Goal: Task Accomplishment & Management: Use online tool/utility

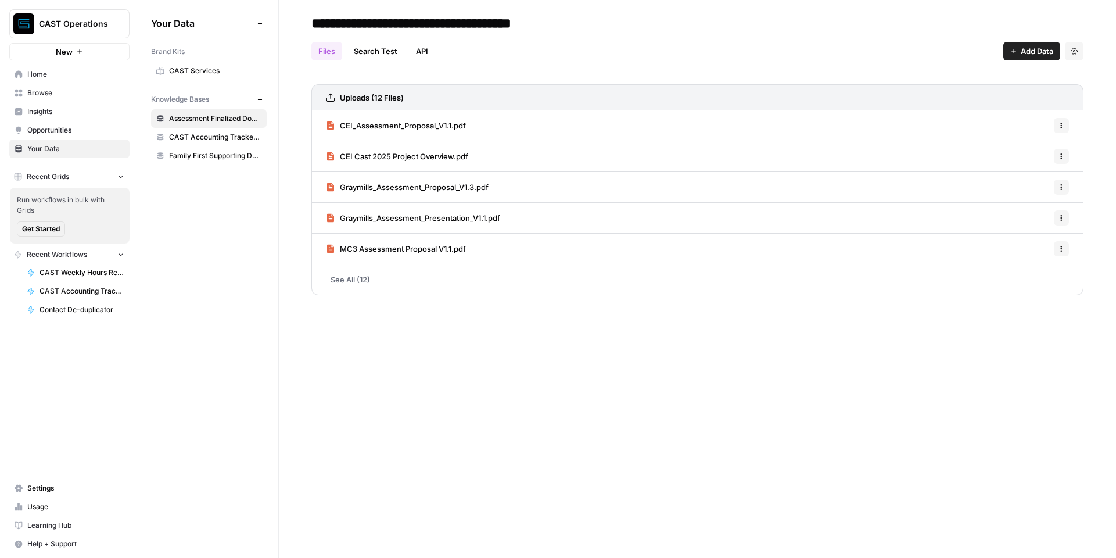
click at [224, 155] on span "Family First Supporting Docs" at bounding box center [215, 156] width 92 height 10
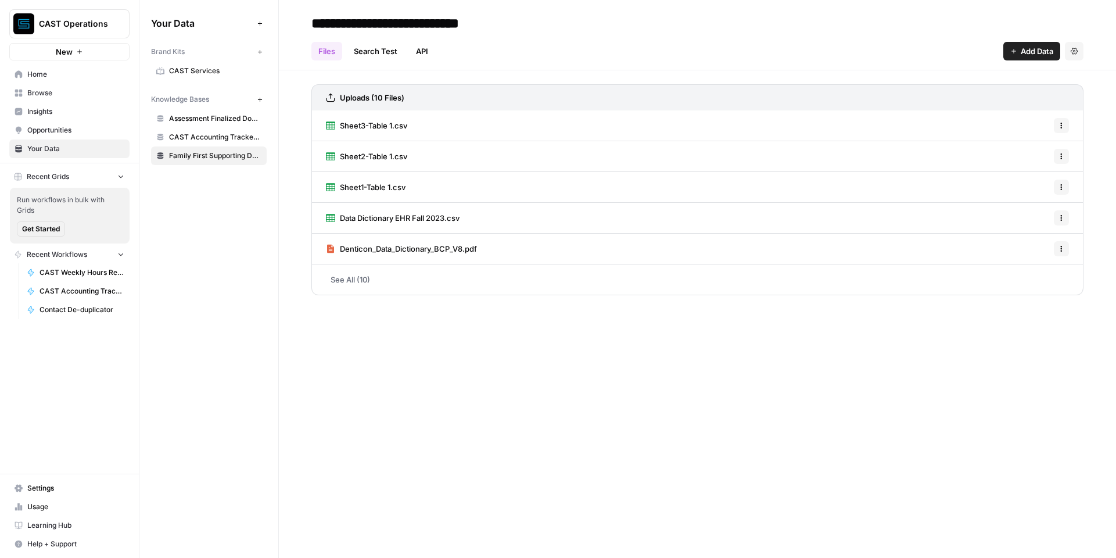
click at [417, 26] on input "**********" at bounding box center [409, 23] width 205 height 23
click at [710, 31] on div "**********" at bounding box center [698, 23] width 772 height 19
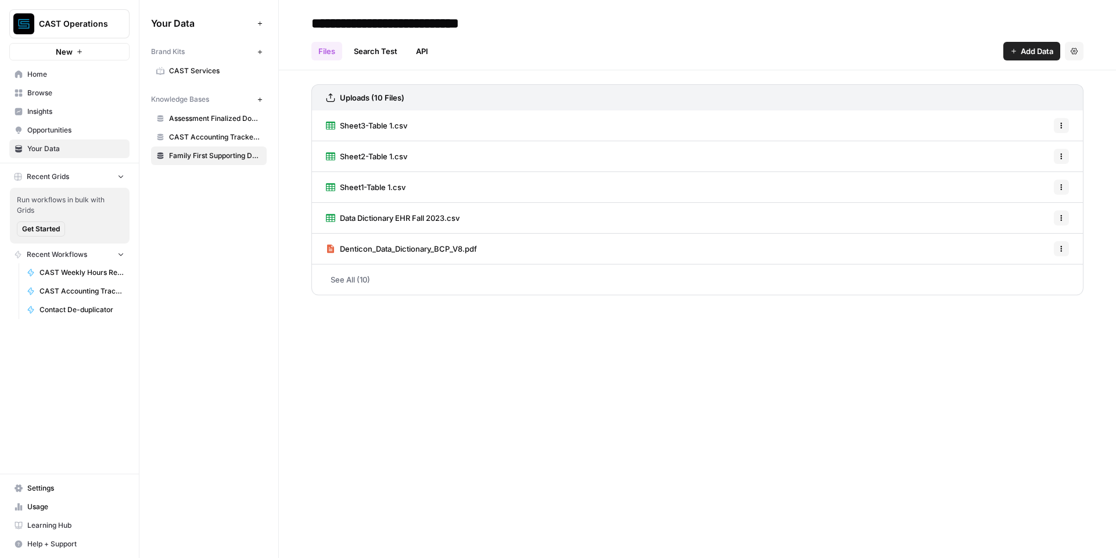
click at [259, 97] on icon "button" at bounding box center [260, 99] width 6 height 6
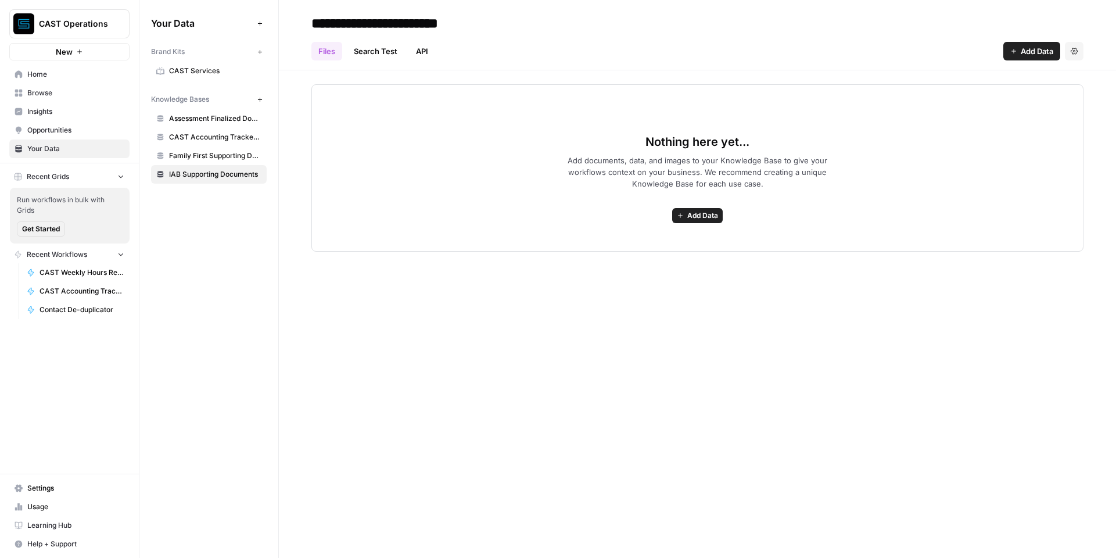
type input "**********"
click at [429, 78] on div "Nothing here yet... Add documents, data, and images to your Knowledge Base to g…" at bounding box center [697, 160] width 837 height 181
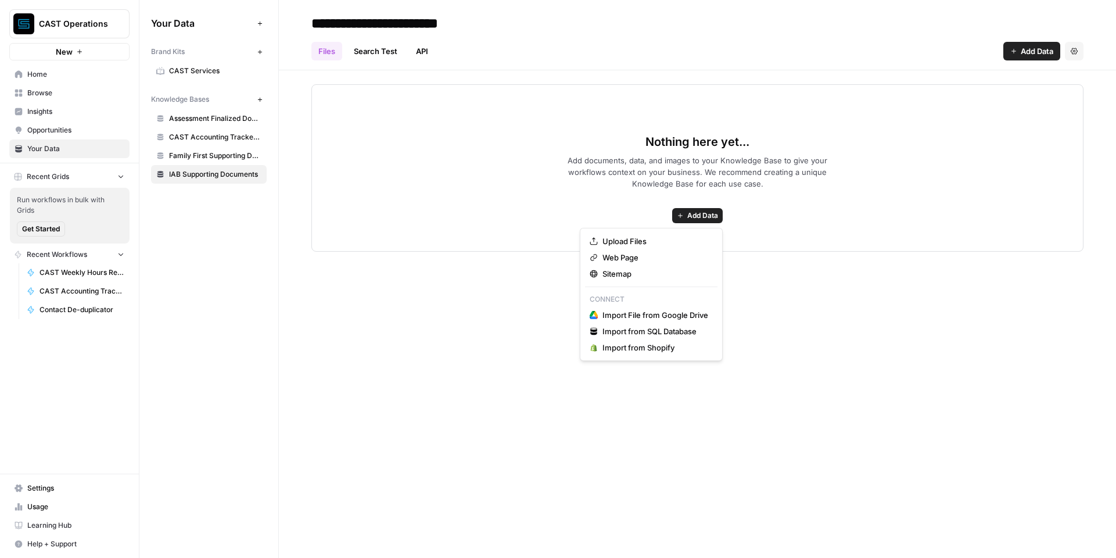
click at [704, 218] on span "Add Data" at bounding box center [703, 215] width 31 height 10
click at [663, 238] on span "Upload Files" at bounding box center [656, 241] width 106 height 12
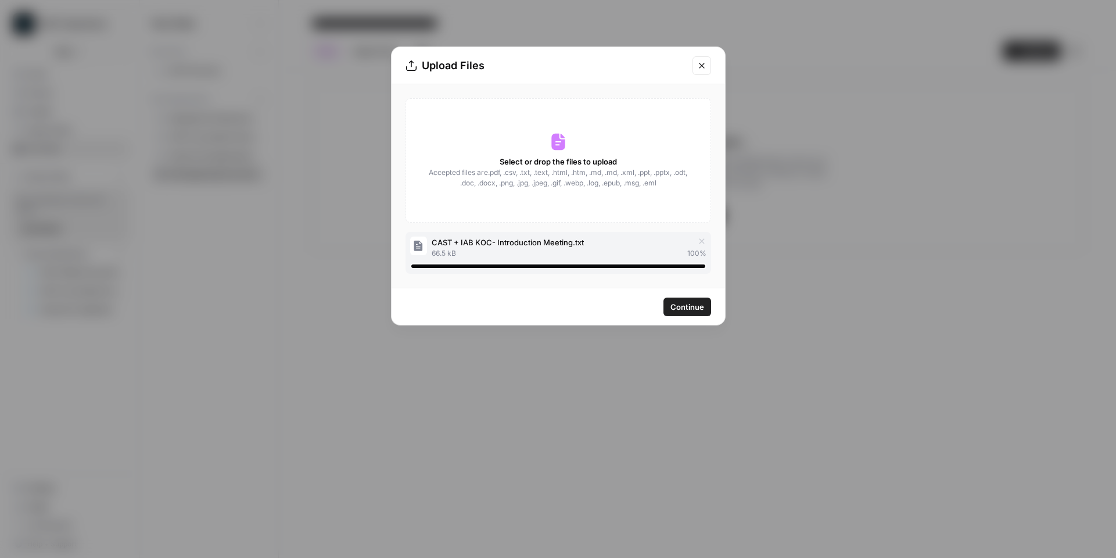
click at [676, 292] on div "Continue" at bounding box center [559, 306] width 334 height 37
click at [679, 303] on span "Continue" at bounding box center [688, 307] width 34 height 12
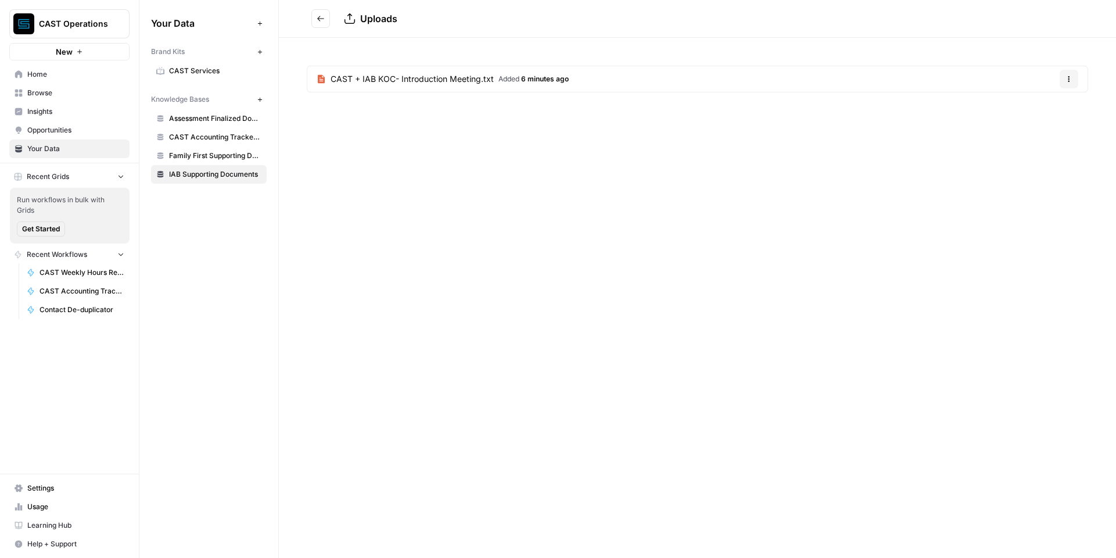
click at [409, 131] on div "Uploads CAST + IAB KOC- Introduction Meeting.txt Added 6 minutes ago Options" at bounding box center [697, 279] width 837 height 558
click at [320, 19] on icon "Go back" at bounding box center [320, 18] width 7 height 5
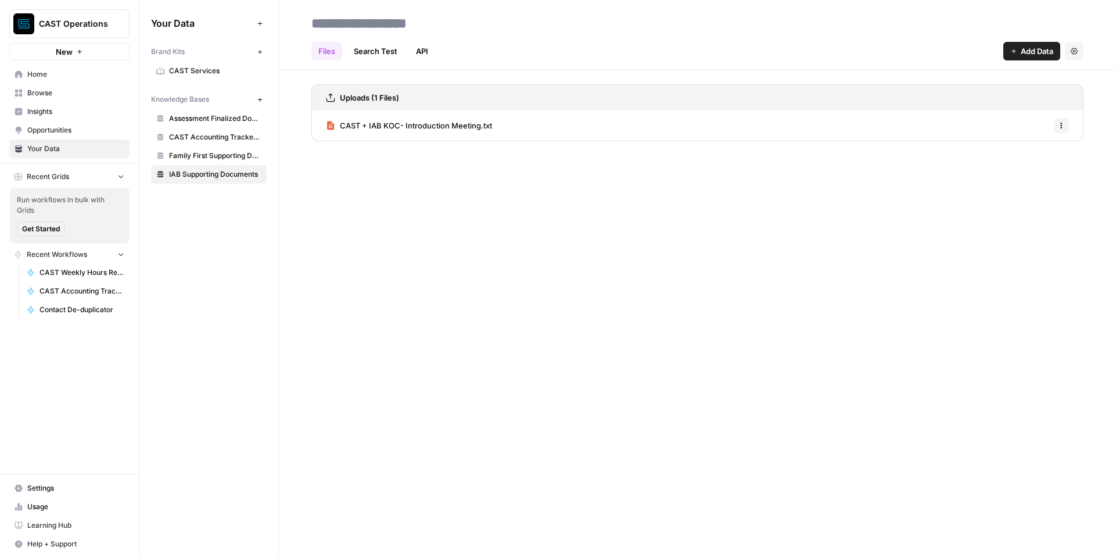
click at [1029, 52] on span "Add Data" at bounding box center [1037, 51] width 33 height 12
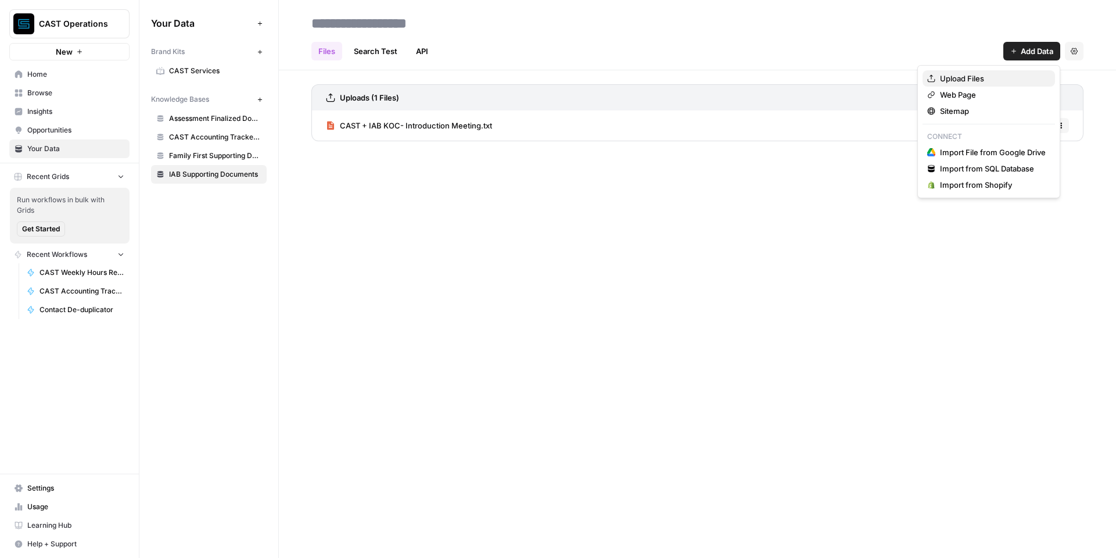
click at [988, 78] on span "Upload Files" at bounding box center [993, 79] width 106 height 12
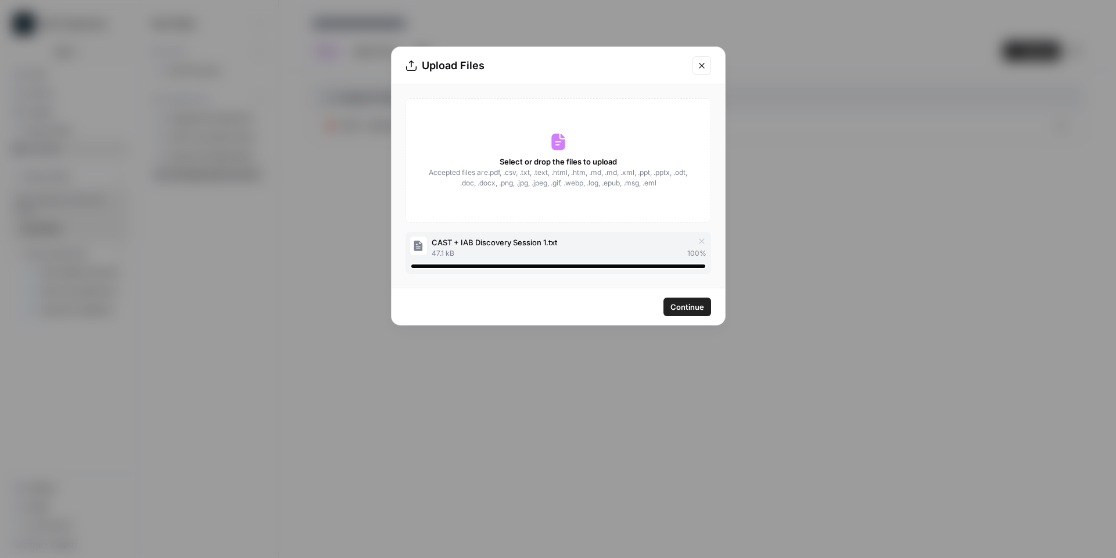
click at [647, 323] on div "Continue" at bounding box center [559, 306] width 334 height 37
click at [682, 307] on span "Continue" at bounding box center [688, 307] width 34 height 12
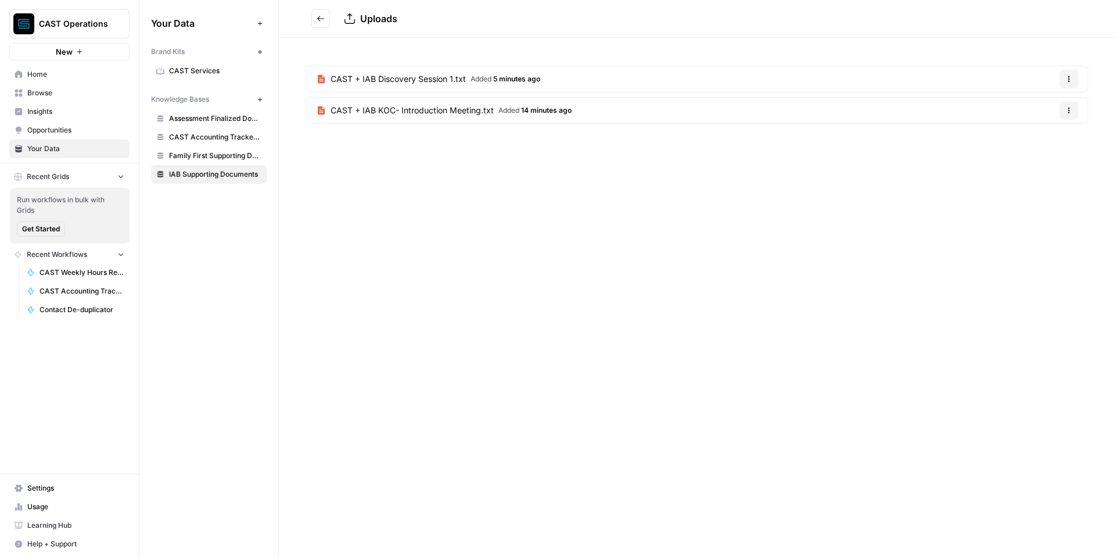
click at [310, 20] on header "Uploads" at bounding box center [697, 19] width 837 height 38
click at [325, 17] on button "Go back" at bounding box center [321, 18] width 19 height 19
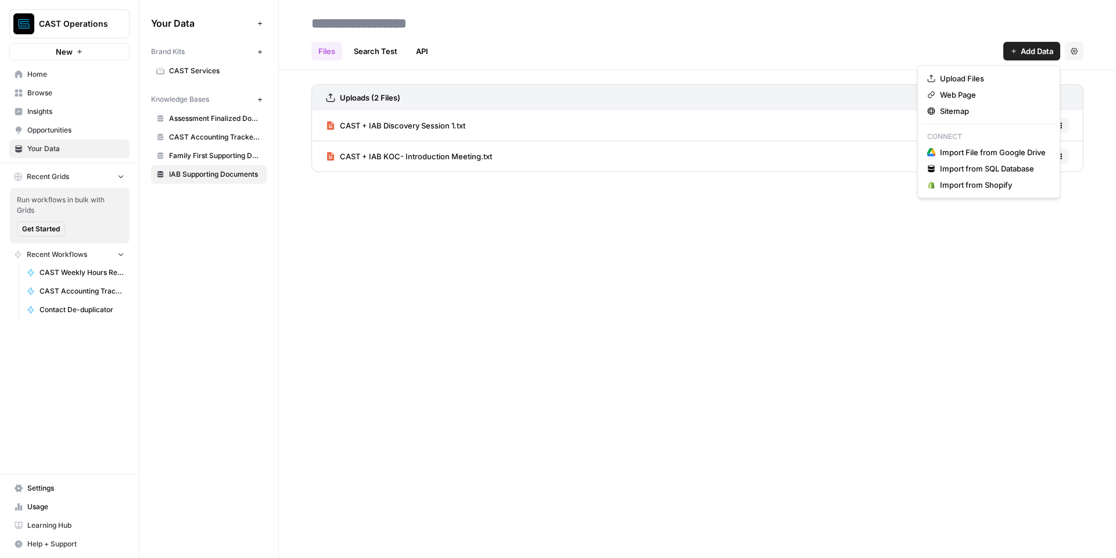
click at [1039, 55] on span "Add Data" at bounding box center [1037, 51] width 33 height 12
click at [1019, 78] on span "Upload Files" at bounding box center [993, 79] width 106 height 12
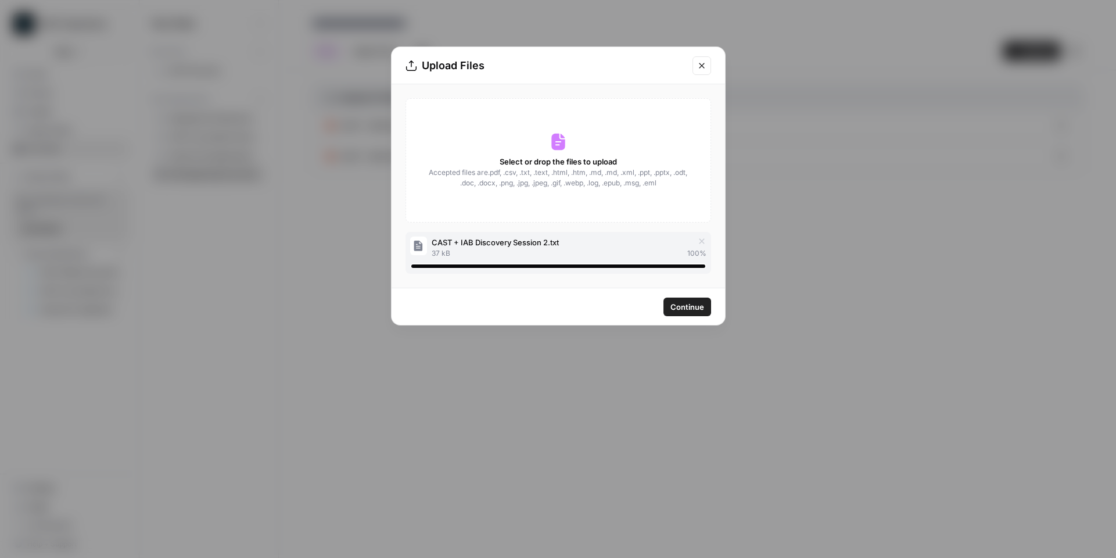
click at [578, 325] on div "Upload Files Select or drop the files to upload Accepted files are .pdf, .csv, …" at bounding box center [558, 185] width 335 height 279
click at [680, 309] on span "Continue" at bounding box center [688, 307] width 34 height 12
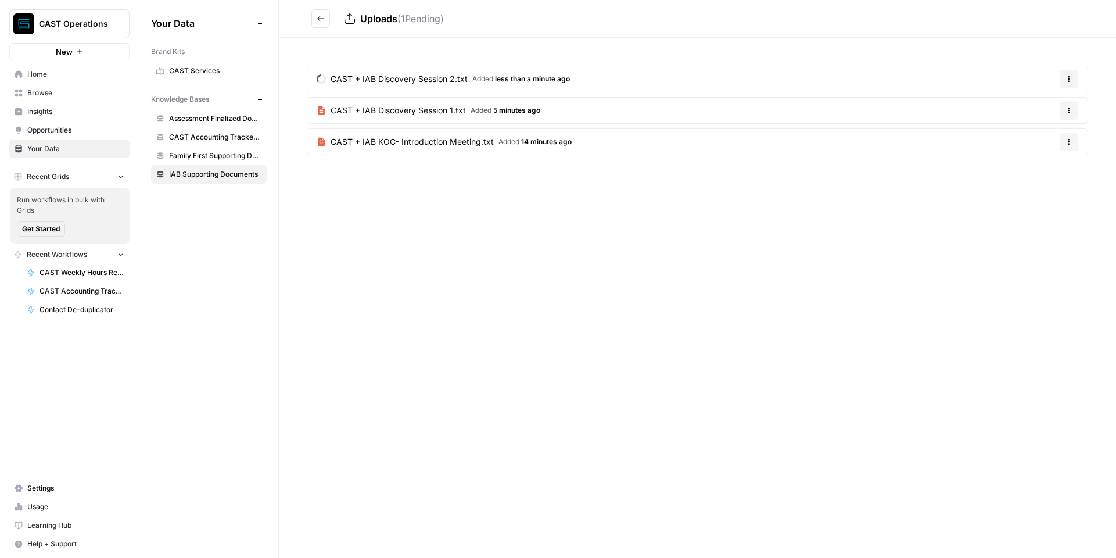
click at [320, 17] on icon "Go back" at bounding box center [321, 19] width 8 height 8
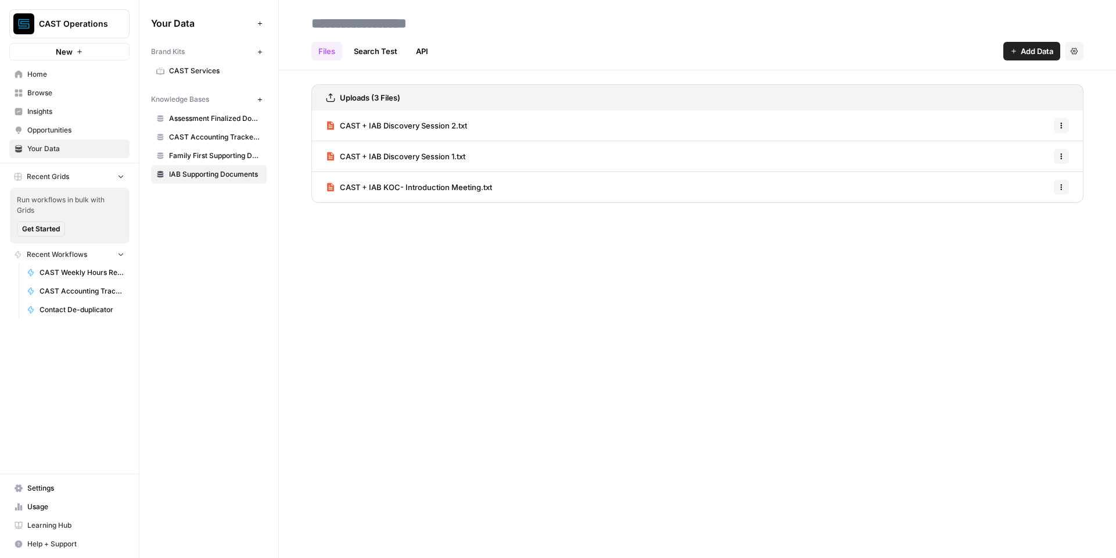
click at [423, 263] on div "Files Search Test API Add Data Settings Uploads (3 Files) CAST + IAB Discovery …" at bounding box center [697, 279] width 837 height 558
click at [239, 157] on span "Family First Supporting Docs" at bounding box center [215, 156] width 92 height 10
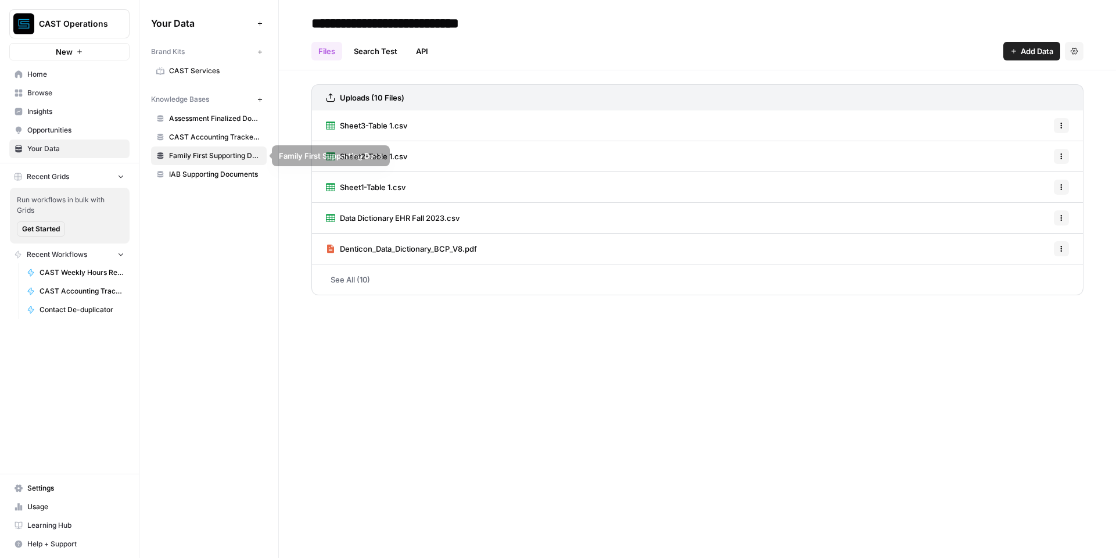
click at [230, 177] on span "IAB Supporting Documents" at bounding box center [215, 174] width 92 height 10
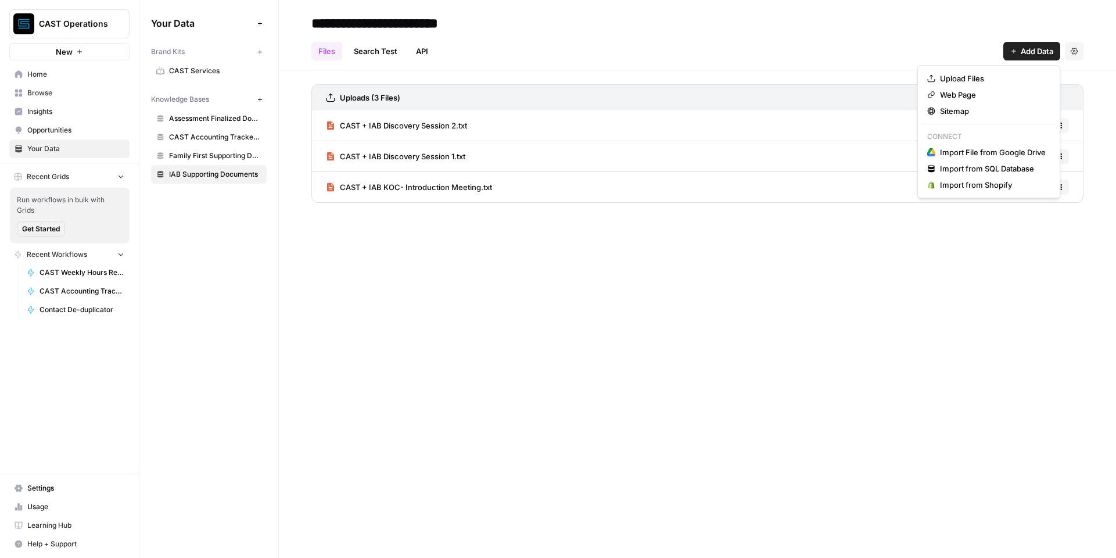
click at [1041, 52] on span "Add Data" at bounding box center [1037, 51] width 33 height 12
click at [994, 76] on span "Upload Files" at bounding box center [993, 79] width 106 height 12
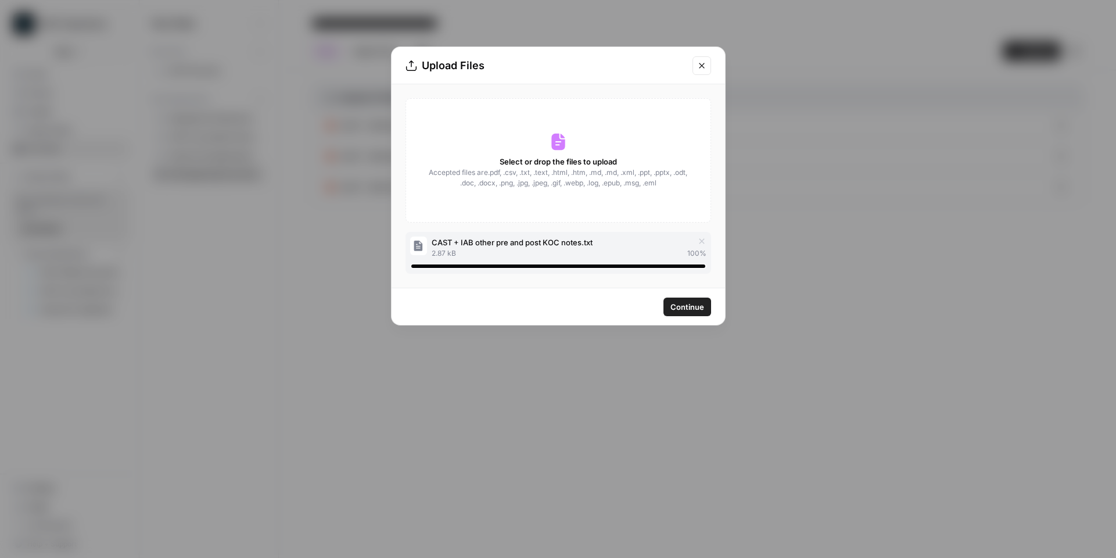
click at [681, 306] on span "Continue" at bounding box center [688, 307] width 34 height 12
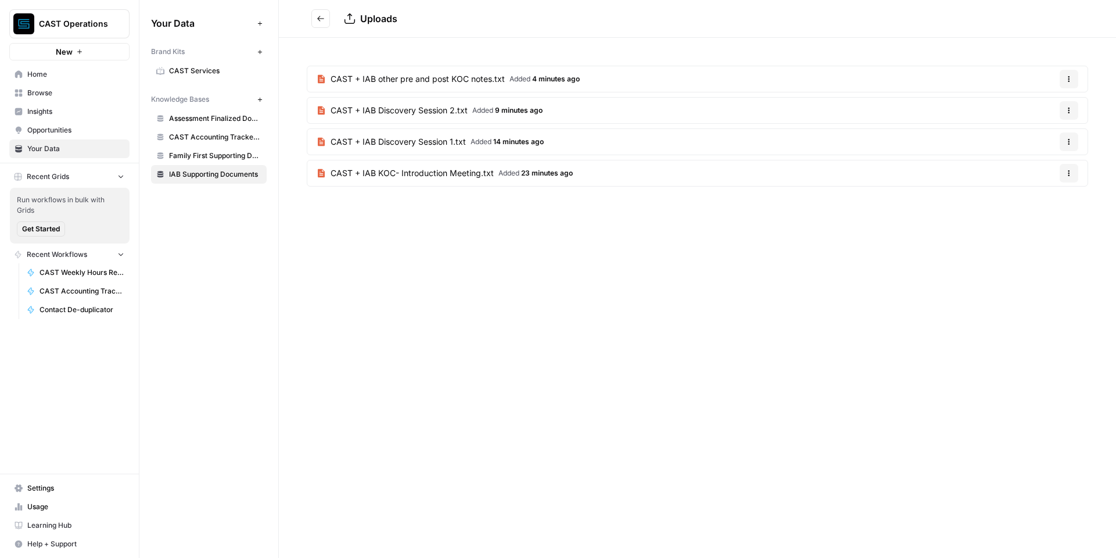
click at [317, 17] on icon "Go back" at bounding box center [321, 19] width 8 height 8
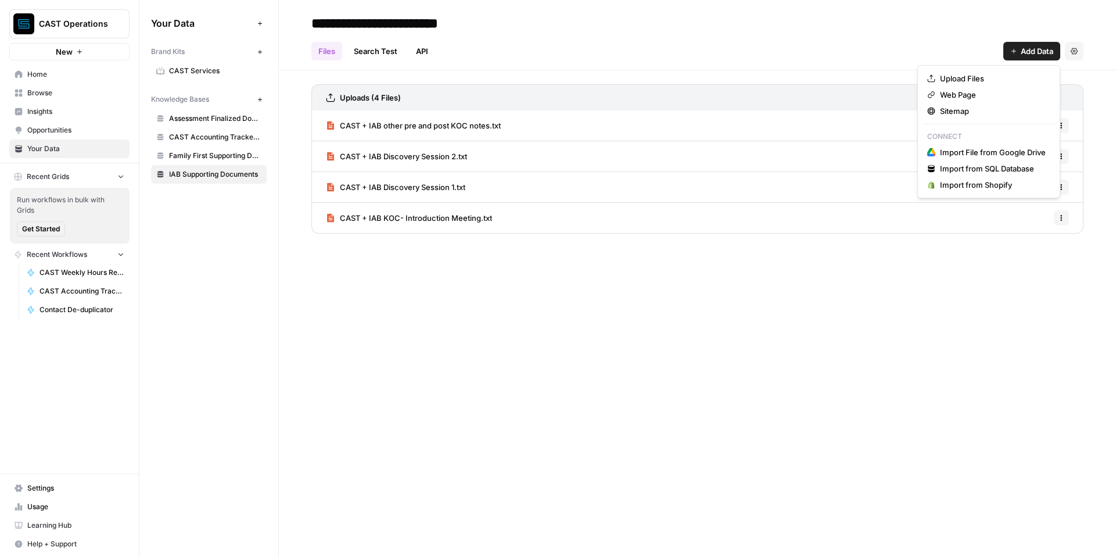
drag, startPoint x: 1039, startPoint y: 49, endPoint x: 1031, endPoint y: 51, distance: 7.6
click at [1039, 49] on span "Add Data" at bounding box center [1037, 51] width 33 height 12
click at [1004, 77] on span "Upload Files" at bounding box center [993, 79] width 106 height 12
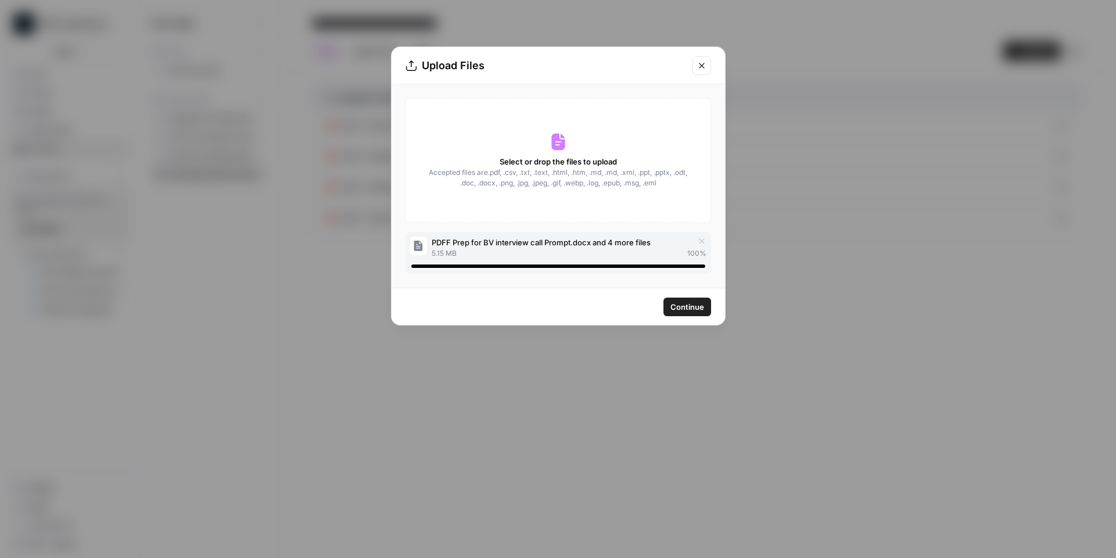
click at [696, 312] on span "Continue" at bounding box center [688, 307] width 34 height 12
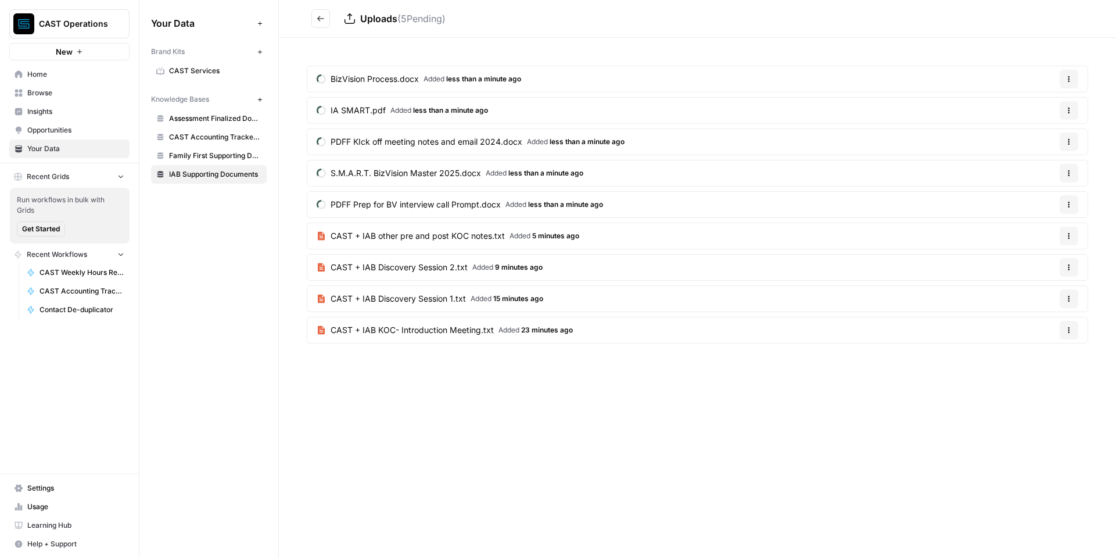
click at [318, 25] on button "Go back" at bounding box center [321, 18] width 19 height 19
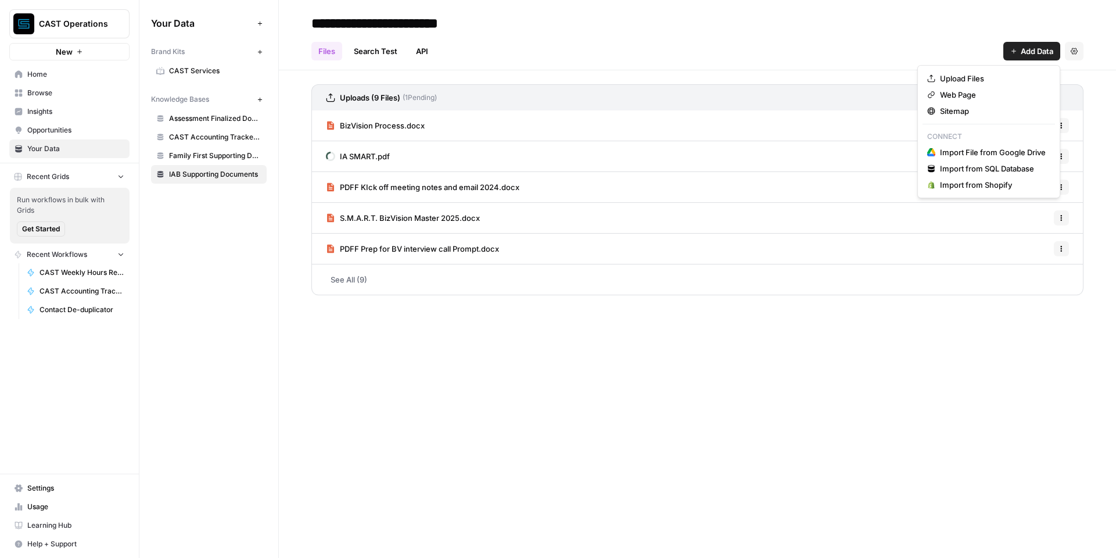
click at [1037, 54] on span "Add Data" at bounding box center [1037, 51] width 33 height 12
click at [1007, 76] on span "Upload Files" at bounding box center [993, 79] width 106 height 12
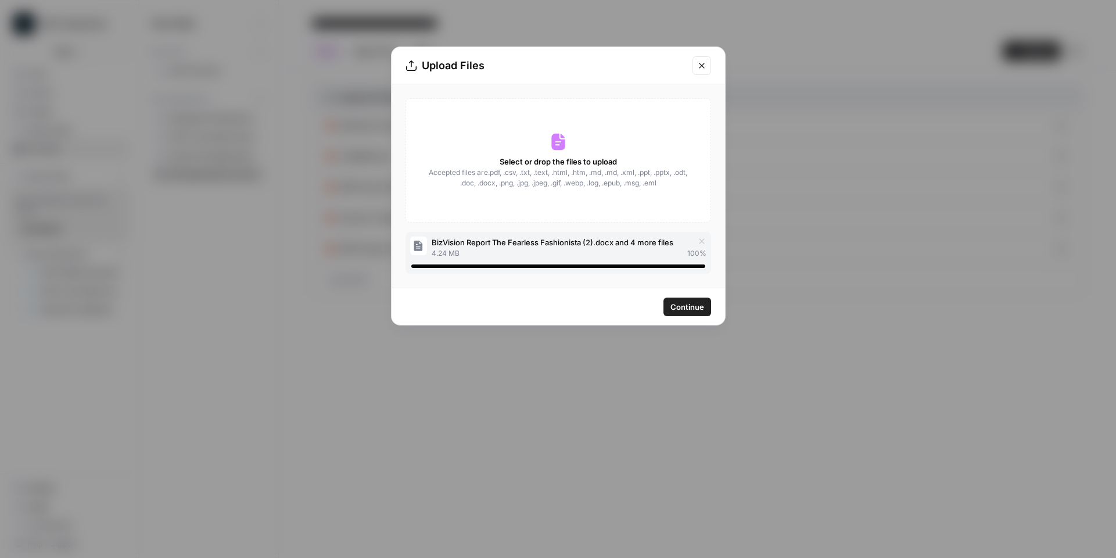
click at [694, 307] on span "Continue" at bounding box center [688, 307] width 34 height 12
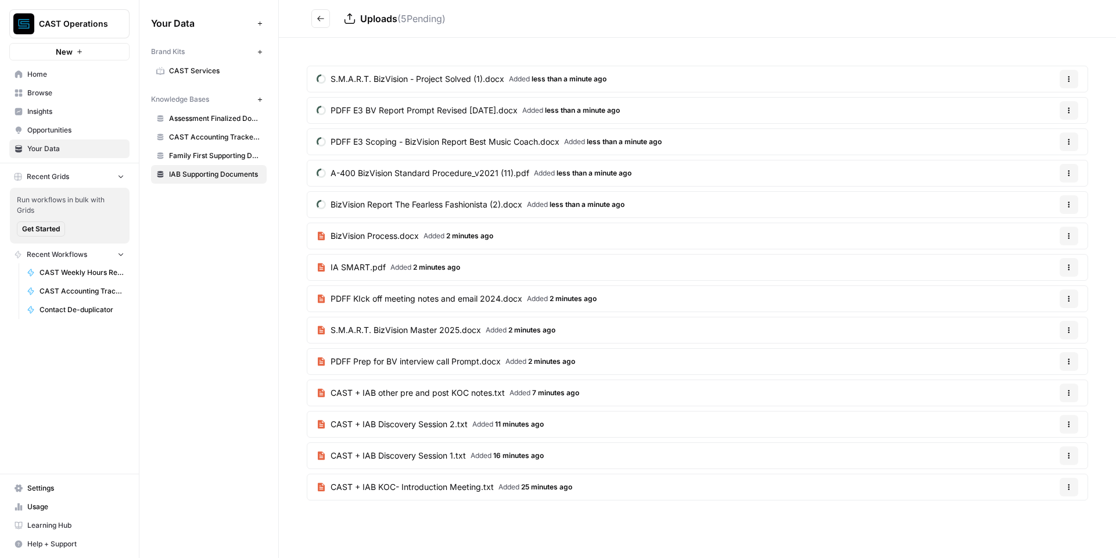
click at [317, 17] on icon "Go back" at bounding box center [321, 19] width 8 height 8
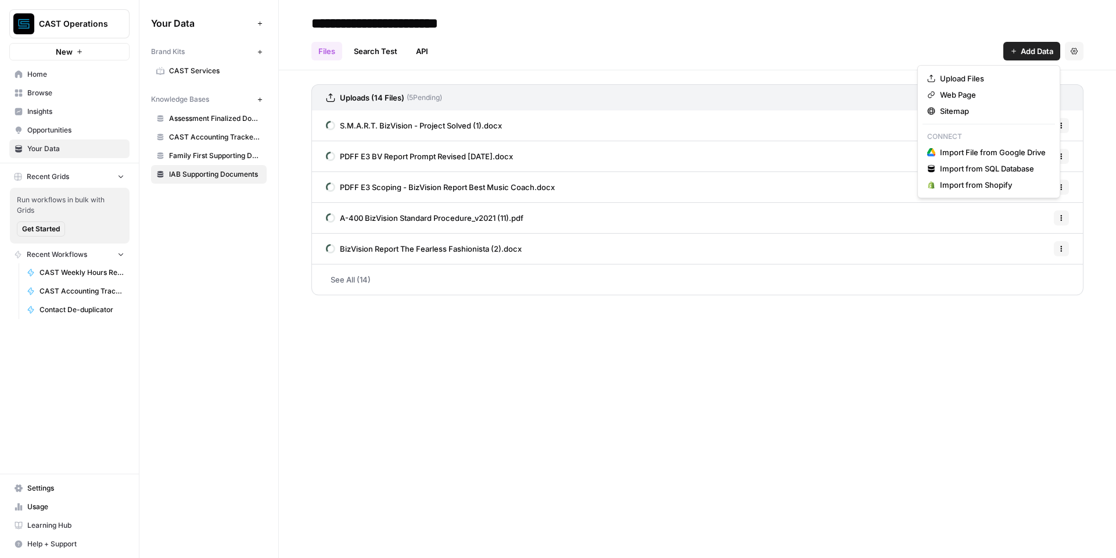
click at [1026, 55] on span "Add Data" at bounding box center [1037, 51] width 33 height 12
click at [975, 79] on span "Upload Files" at bounding box center [993, 79] width 106 height 12
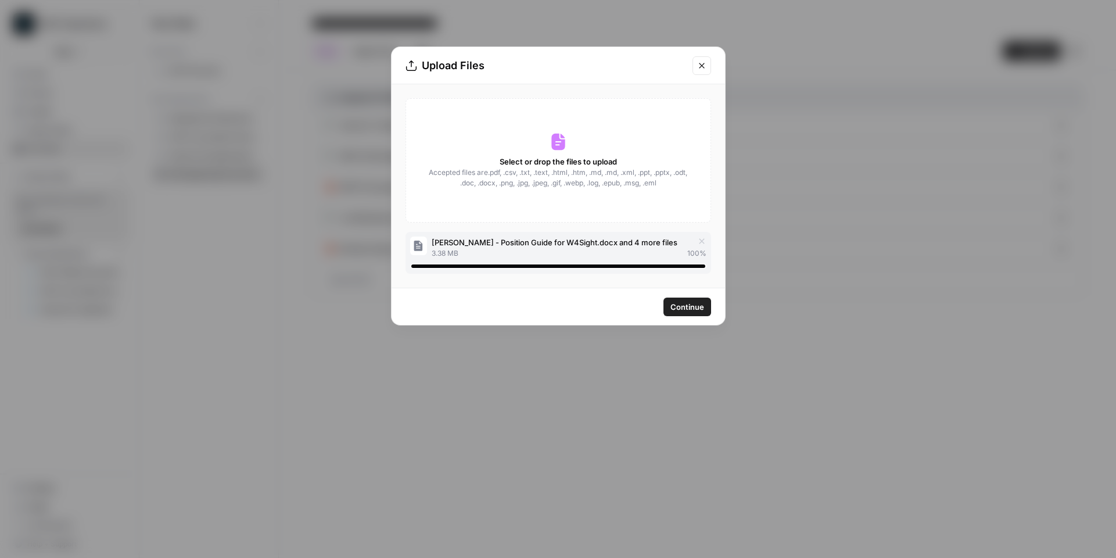
click at [702, 314] on button "Continue" at bounding box center [688, 307] width 48 height 19
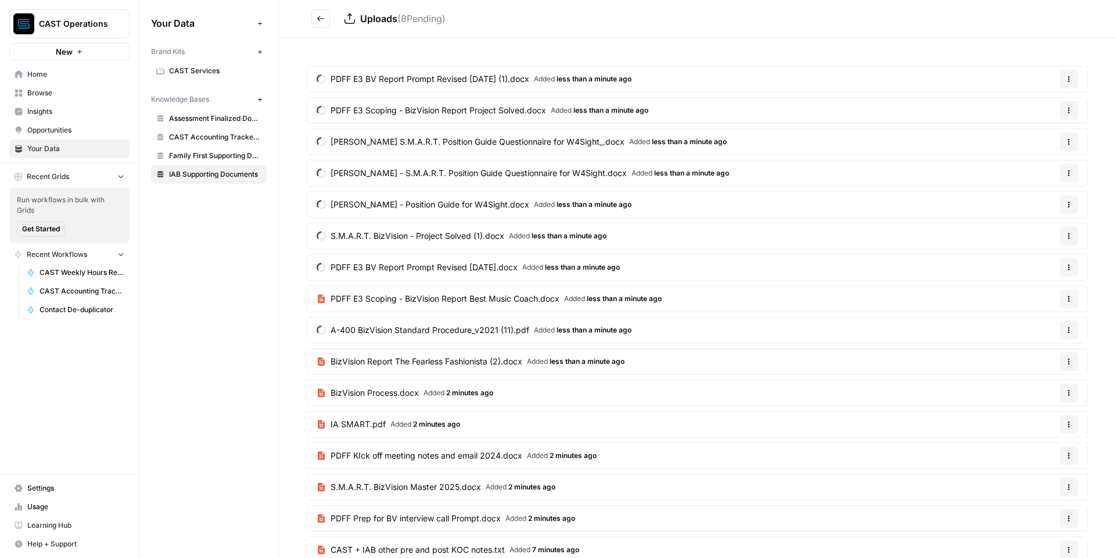
click at [327, 26] on button "Go back" at bounding box center [321, 18] width 19 height 19
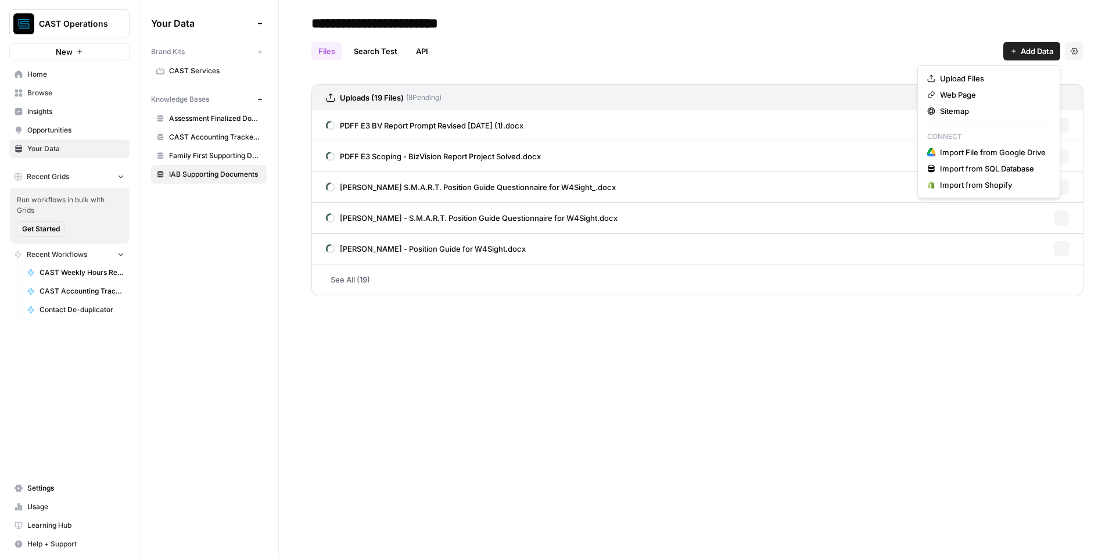
click at [1024, 49] on span "Add Data" at bounding box center [1037, 51] width 33 height 12
click at [986, 78] on span "Upload Files" at bounding box center [993, 79] width 106 height 12
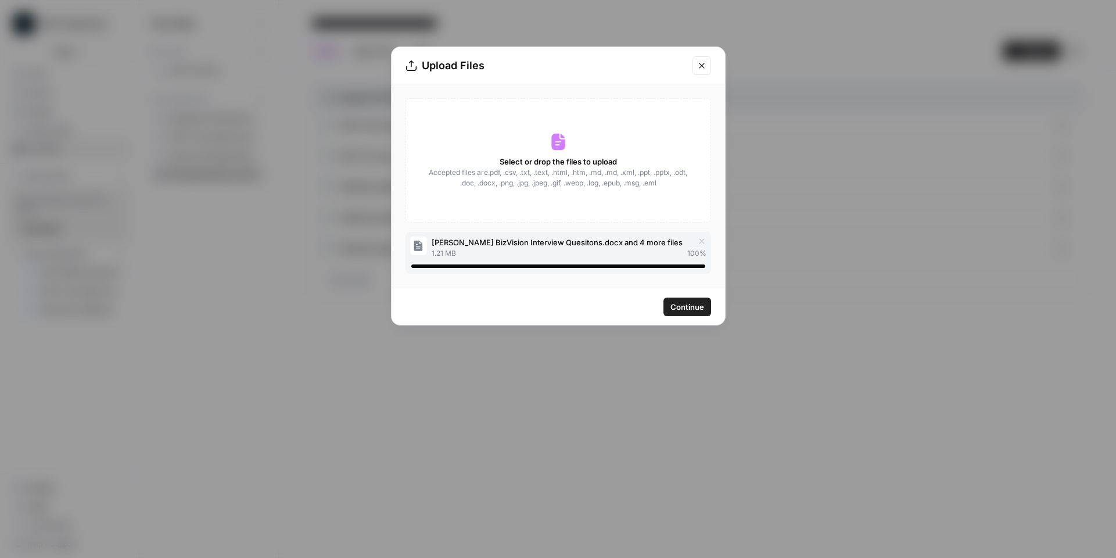
click at [697, 311] on span "Continue" at bounding box center [688, 307] width 34 height 12
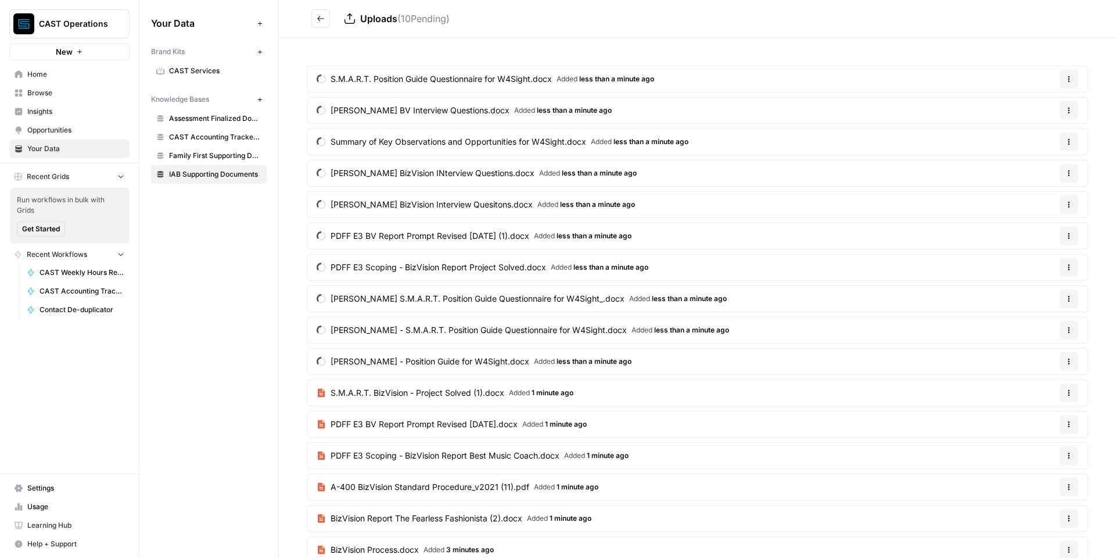
click at [325, 17] on button "Go back" at bounding box center [321, 18] width 19 height 19
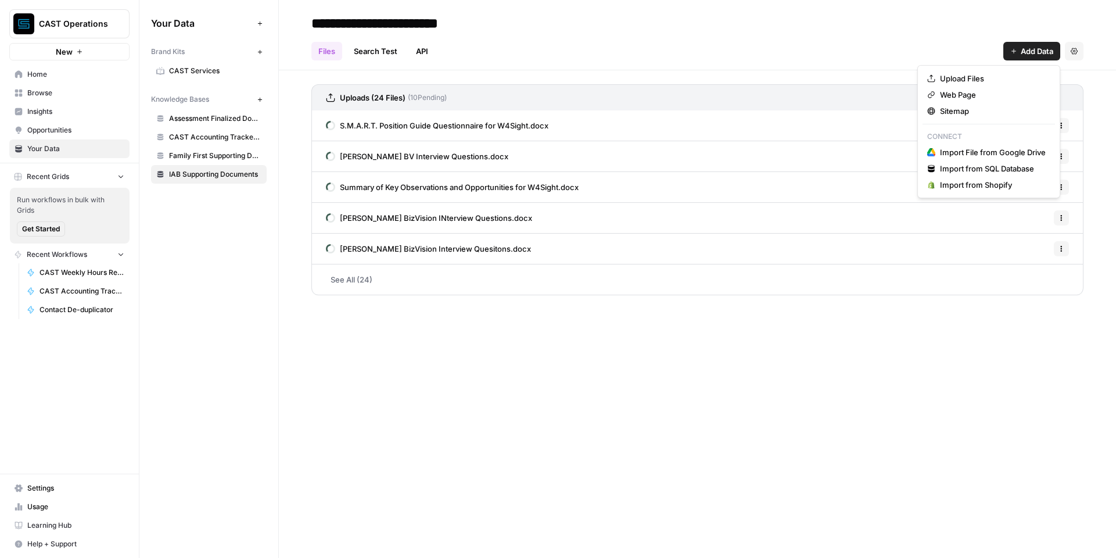
click at [1025, 48] on span "Add Data" at bounding box center [1037, 51] width 33 height 12
click at [982, 78] on span "Upload Files" at bounding box center [993, 79] width 106 height 12
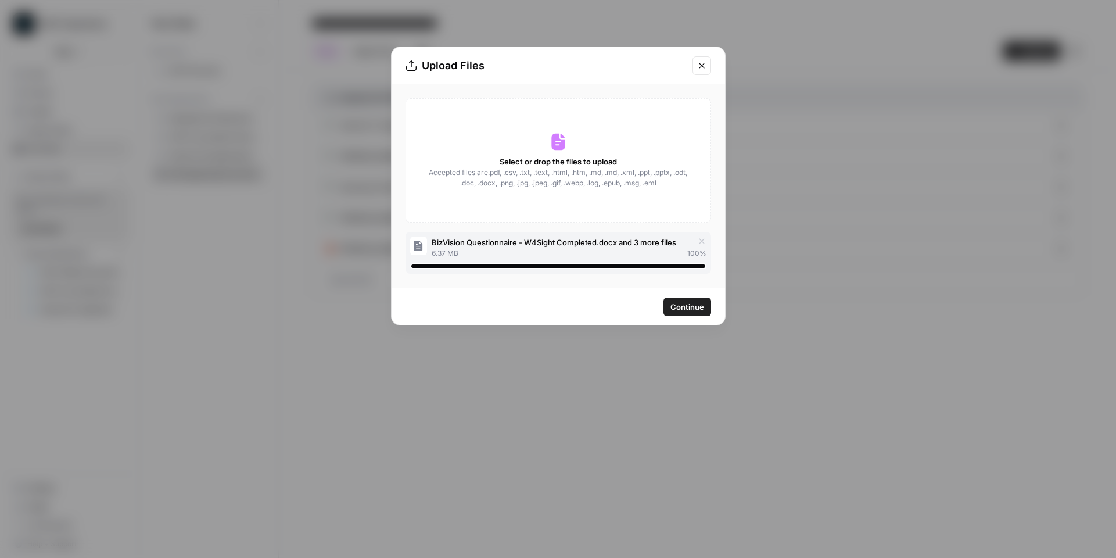
click at [694, 309] on span "Continue" at bounding box center [688, 307] width 34 height 12
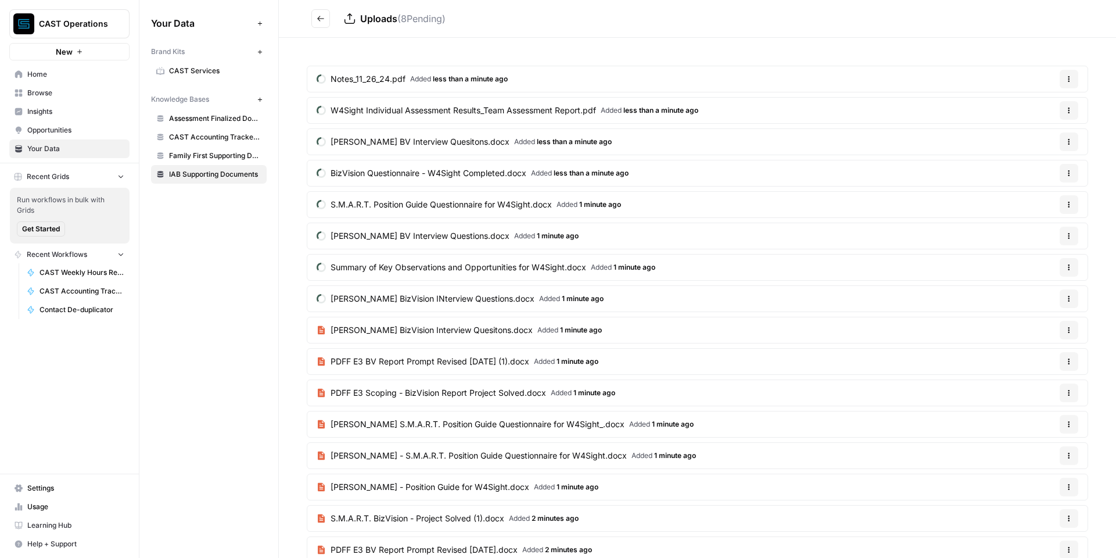
click at [321, 16] on icon "Go back" at bounding box center [321, 19] width 8 height 8
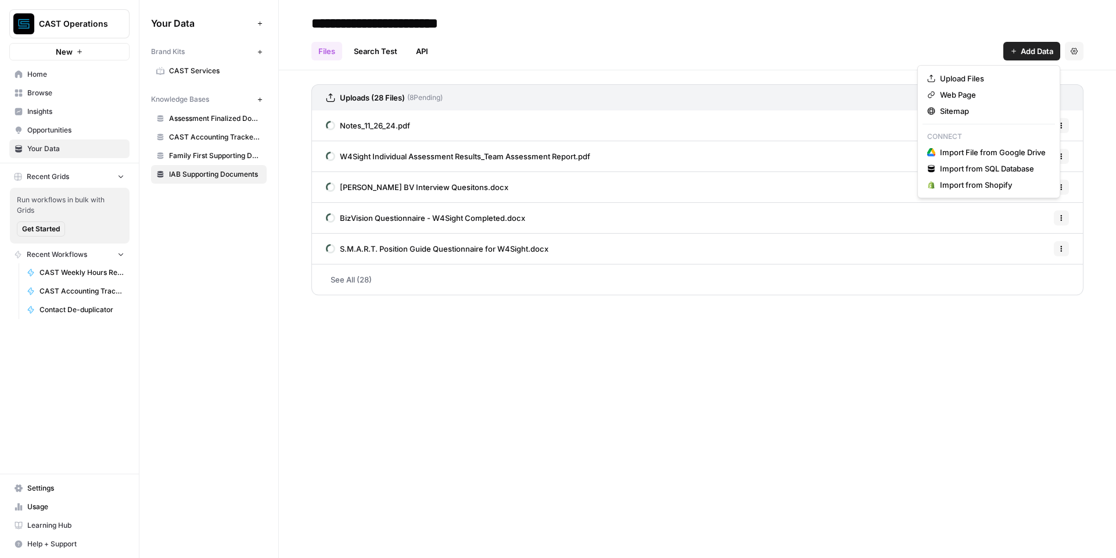
click at [1032, 49] on span "Add Data" at bounding box center [1037, 51] width 33 height 12
click at [1020, 73] on span "Upload Files" at bounding box center [993, 79] width 106 height 12
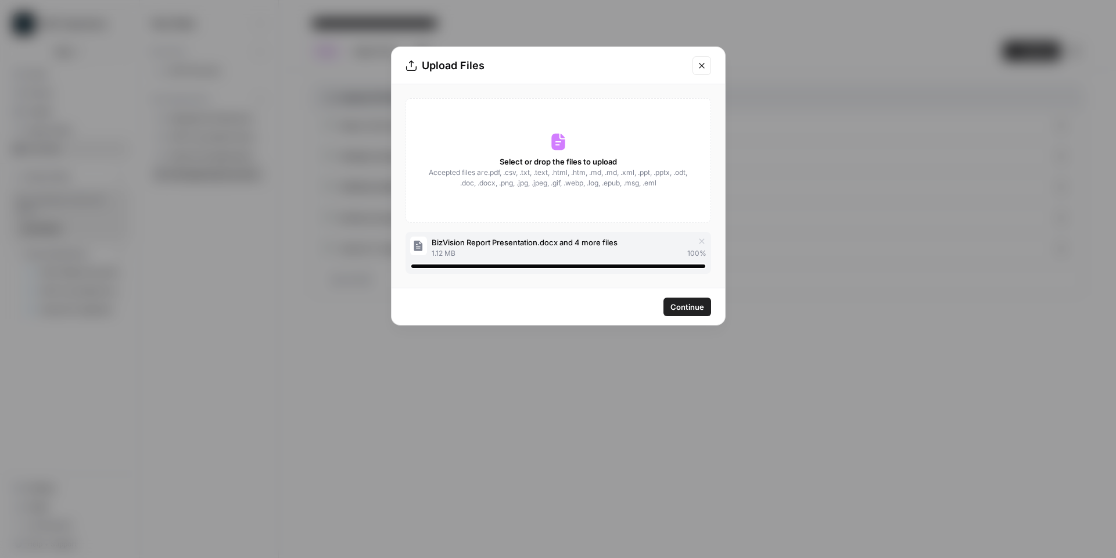
click at [685, 313] on button "Continue" at bounding box center [688, 307] width 48 height 19
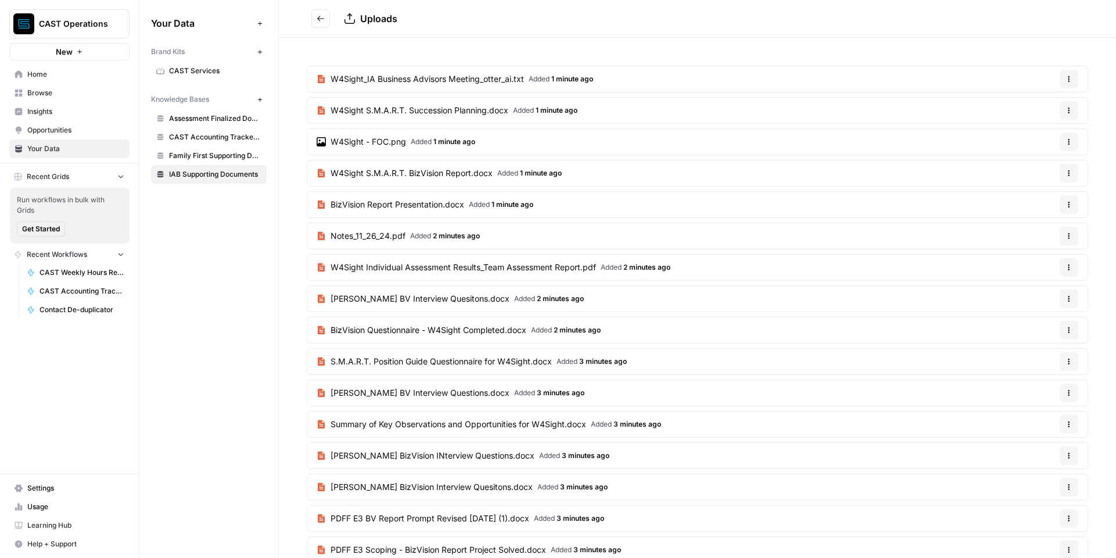
click at [317, 20] on icon "Go back" at bounding box center [321, 19] width 8 height 8
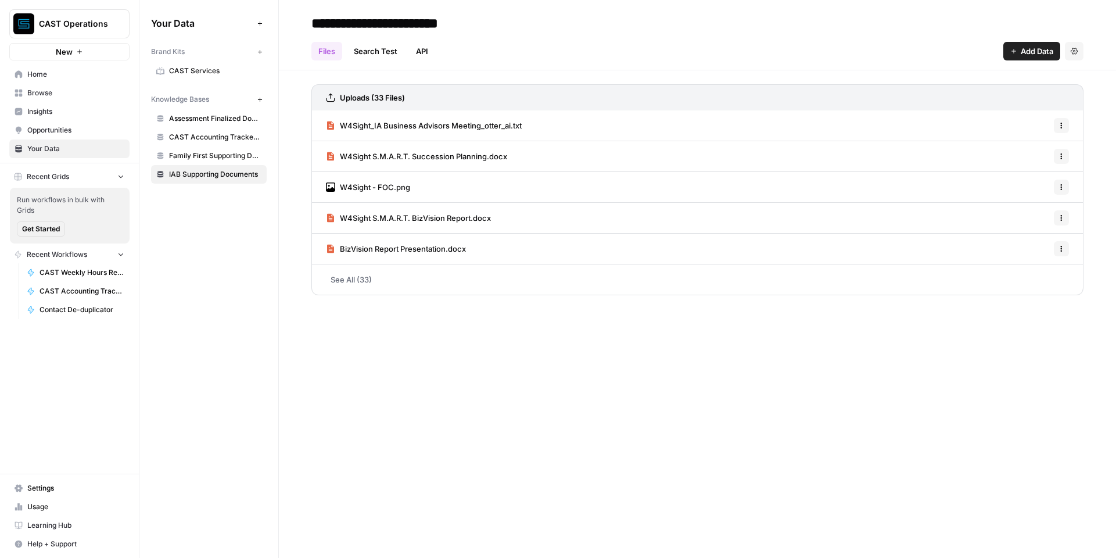
click at [1038, 50] on span "Add Data" at bounding box center [1037, 51] width 33 height 12
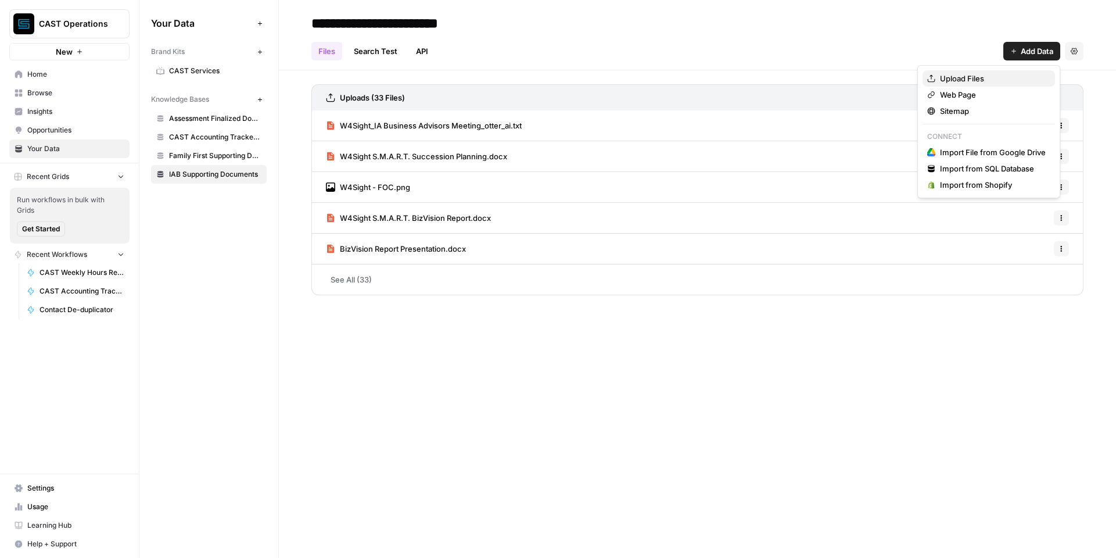
click at [998, 77] on span "Upload Files" at bounding box center [993, 79] width 106 height 12
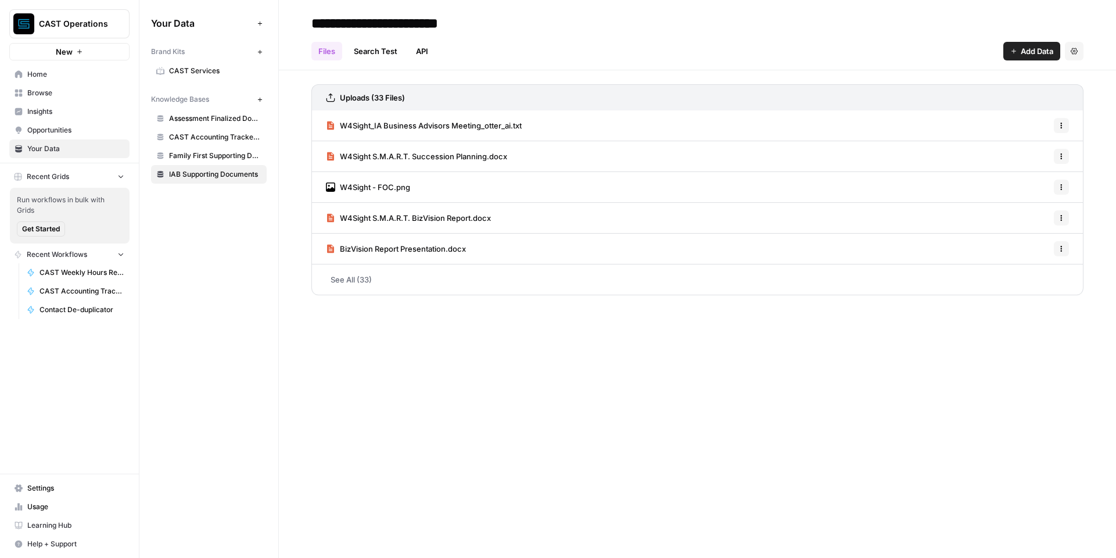
drag, startPoint x: 657, startPoint y: 334, endPoint x: 669, endPoint y: 320, distance: 18.9
click at [385, 100] on h3 "Uploads (33 Files)" at bounding box center [372, 98] width 65 height 12
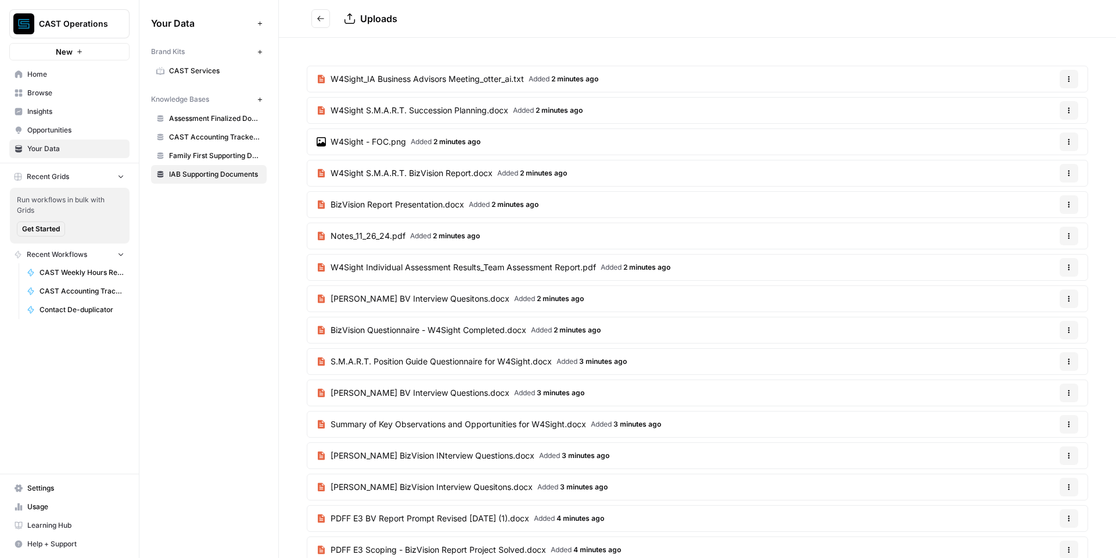
click at [320, 17] on icon "Go back" at bounding box center [321, 19] width 8 height 8
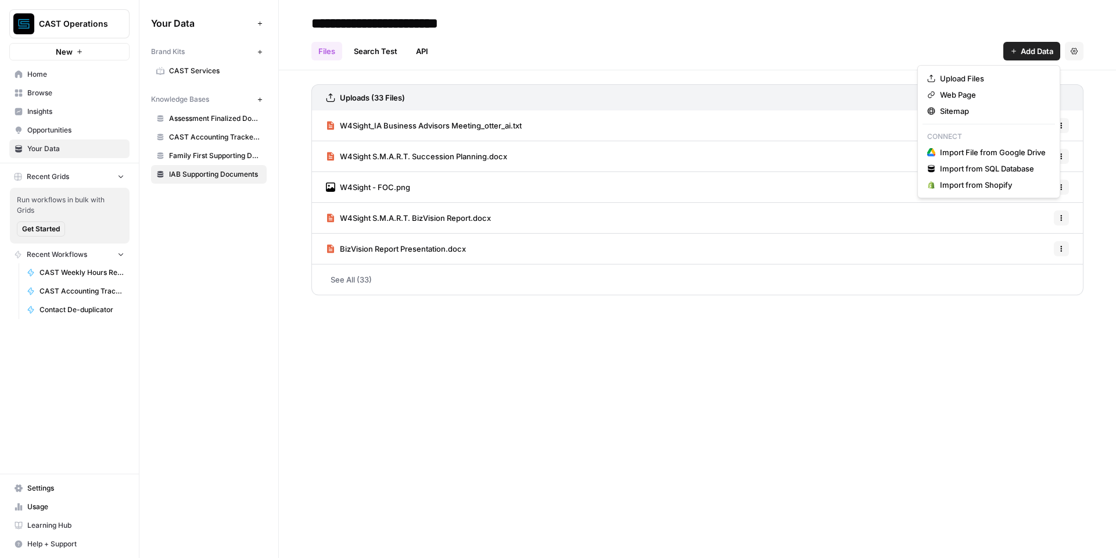
click at [1032, 51] on span "Add Data" at bounding box center [1037, 51] width 33 height 12
click at [996, 78] on span "Upload Files" at bounding box center [993, 79] width 106 height 12
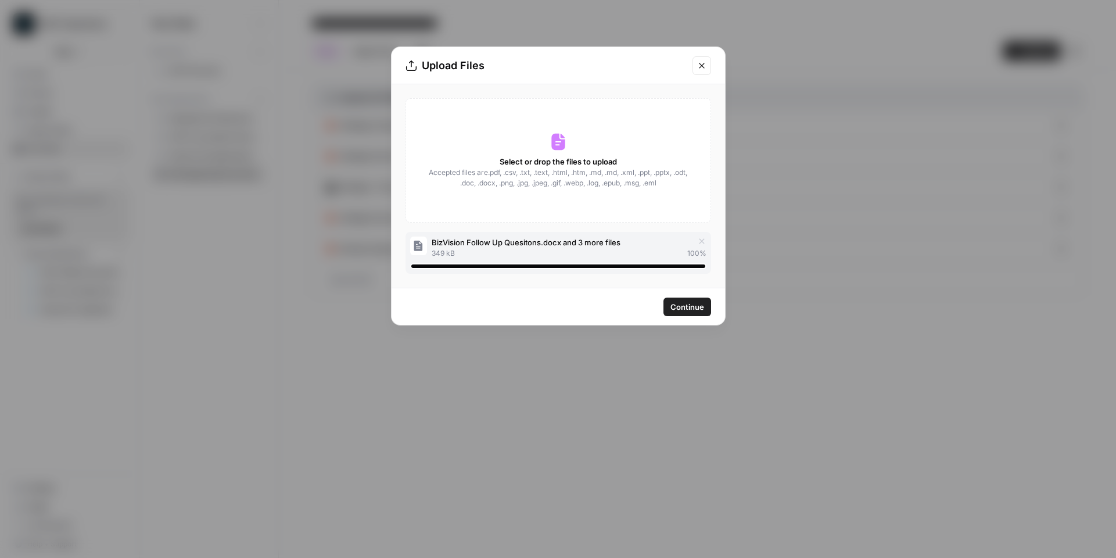
click at [679, 304] on span "Continue" at bounding box center [688, 307] width 34 height 12
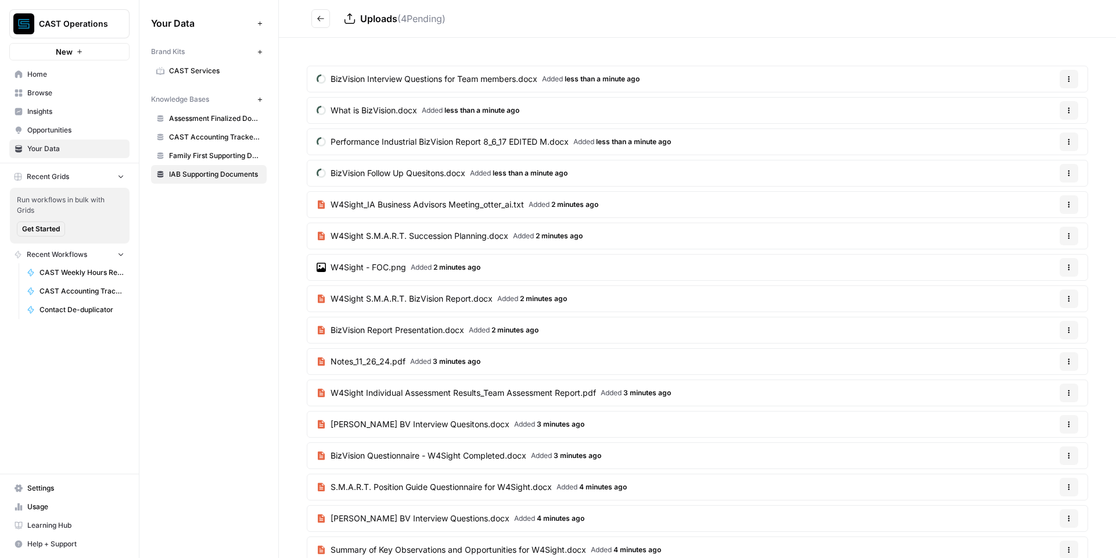
click at [320, 17] on icon "Go back" at bounding box center [321, 19] width 8 height 8
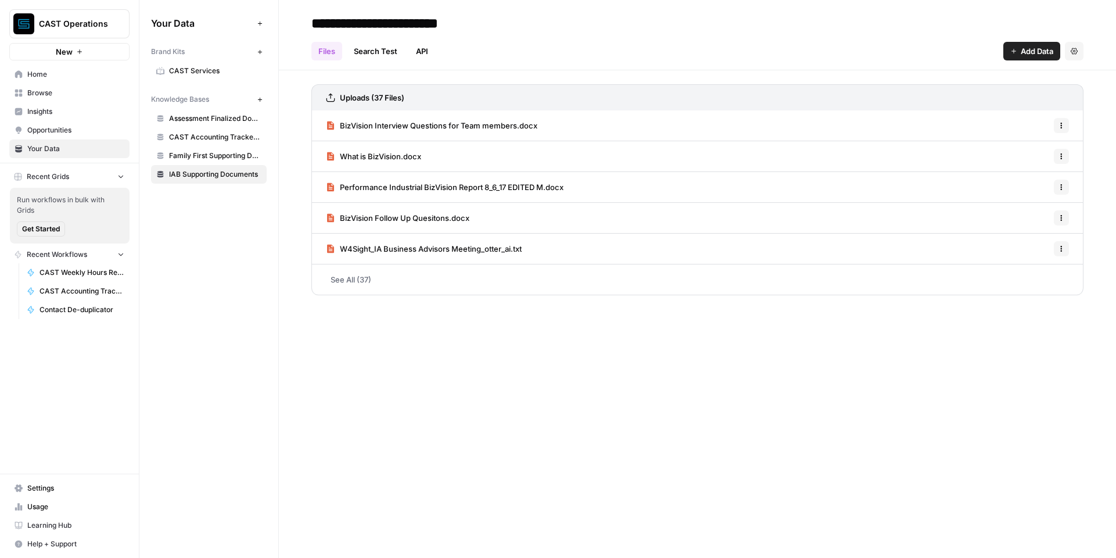
click at [1018, 51] on button "Add Data" at bounding box center [1032, 51] width 57 height 19
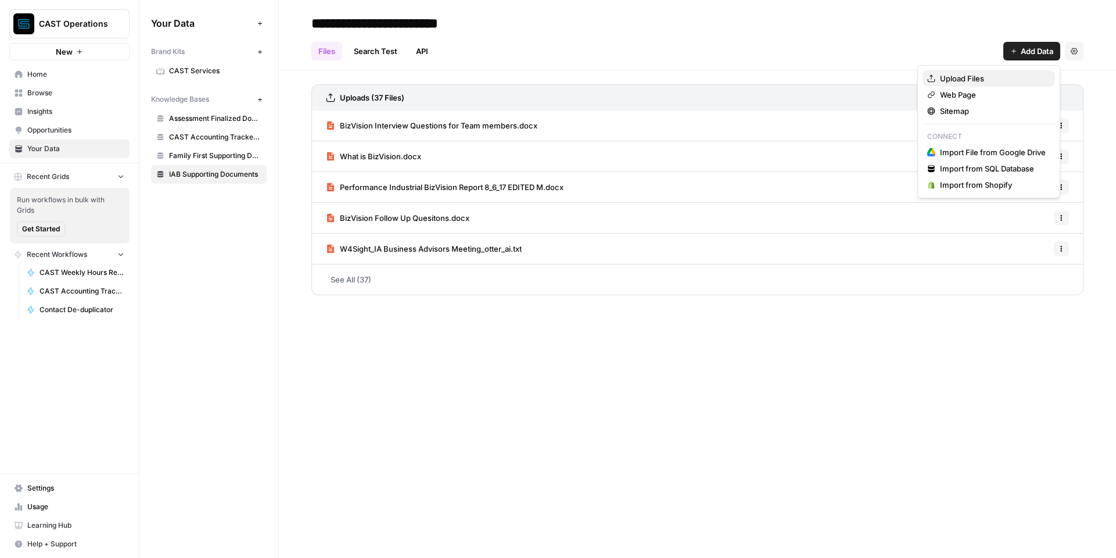
click at [993, 78] on span "Upload Files" at bounding box center [993, 79] width 106 height 12
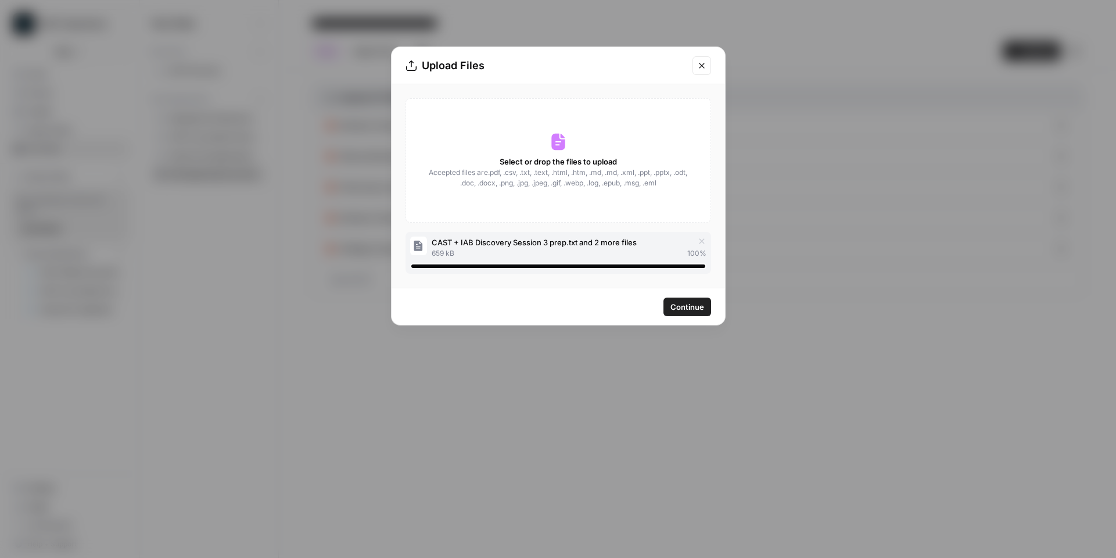
click at [696, 311] on span "Continue" at bounding box center [688, 307] width 34 height 12
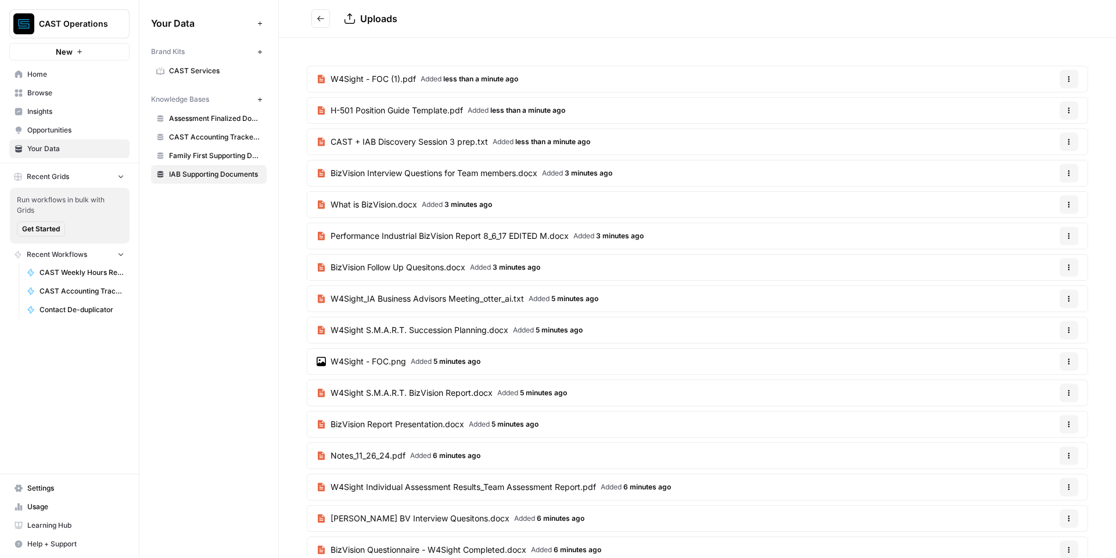
click at [317, 17] on icon "Go back" at bounding box center [321, 19] width 8 height 8
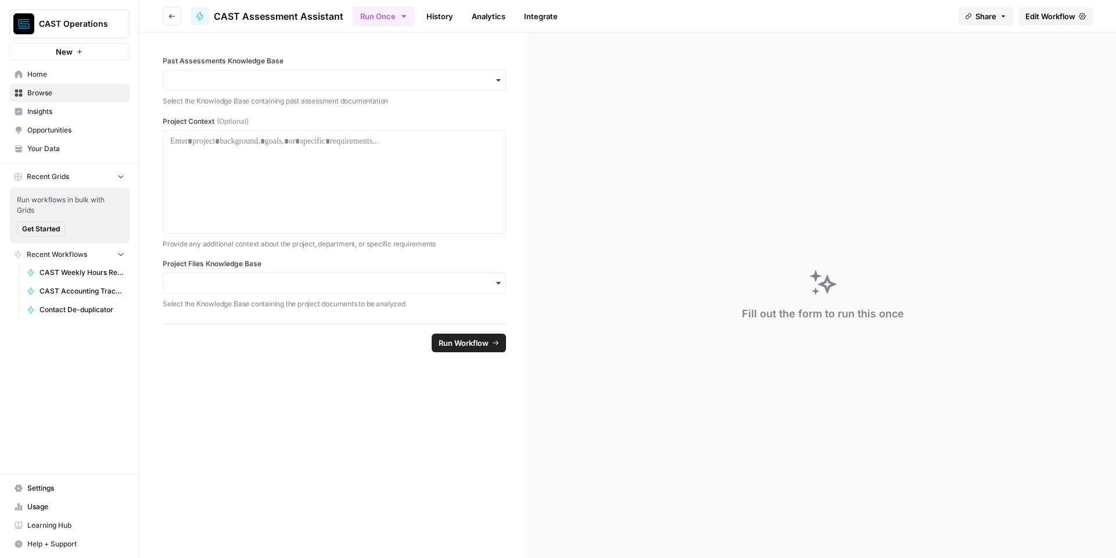
click at [1056, 19] on span "Edit Workflow" at bounding box center [1051, 16] width 50 height 12
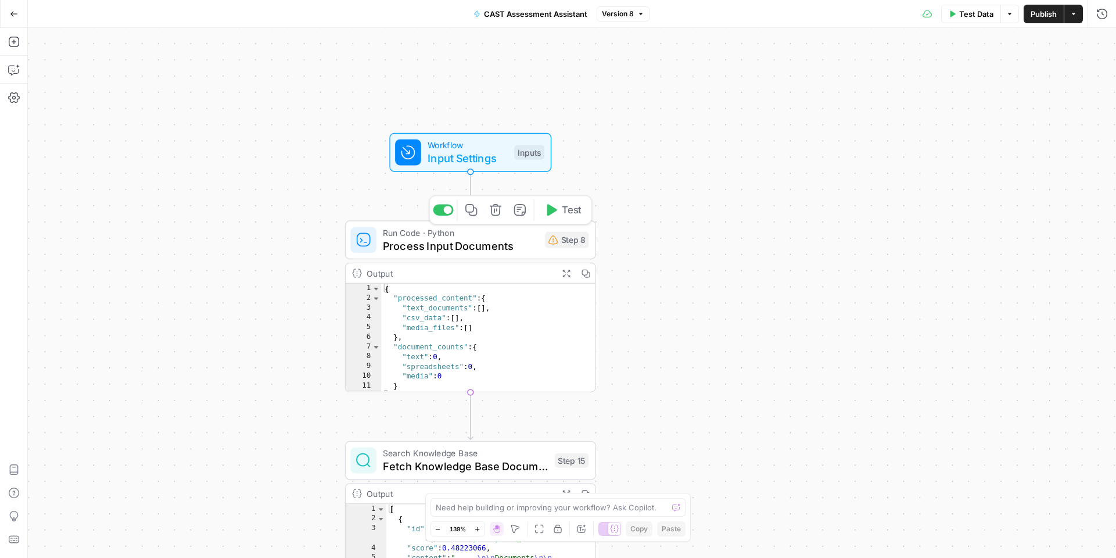
click at [491, 249] on span "Process Input Documents" at bounding box center [461, 246] width 156 height 16
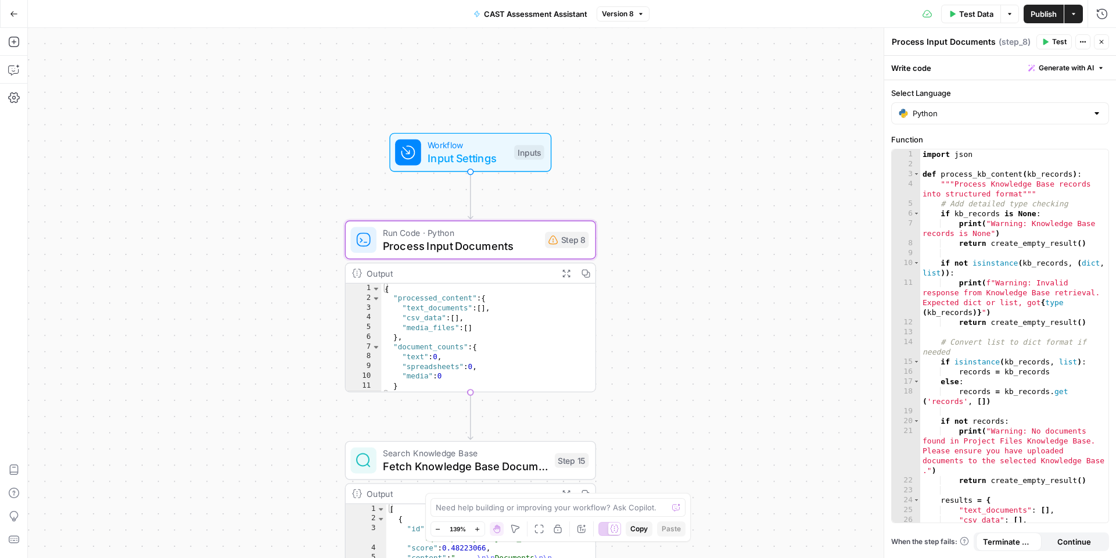
type textarea "**********"
click at [503, 317] on div "{ "processed_content" : { "text_documents" : [ ] , "csv_data" : [ ] , "media_fi…" at bounding box center [488, 347] width 214 height 127
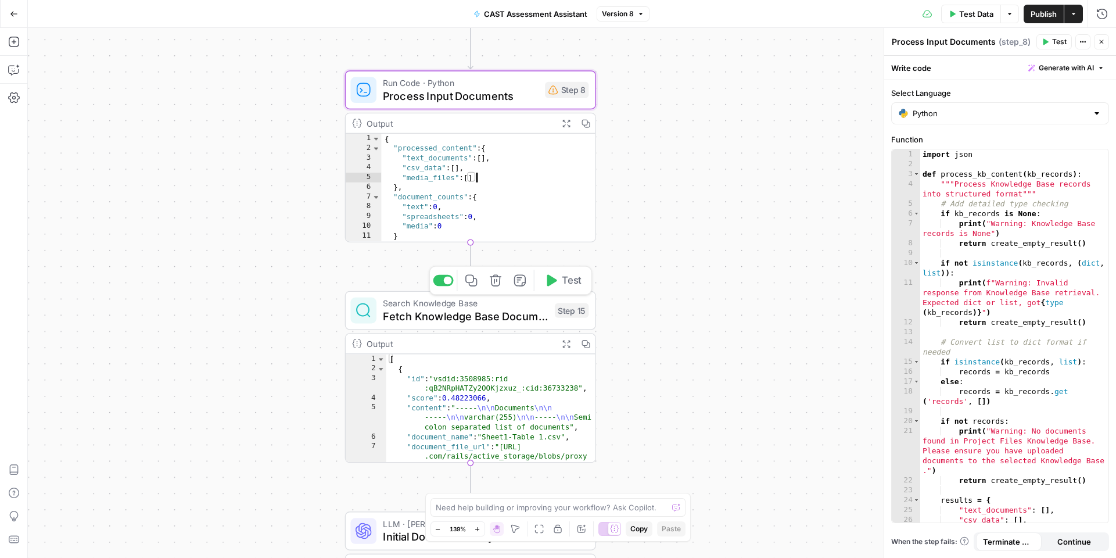
click at [502, 310] on span "Fetch Knowledge Base Documents" at bounding box center [466, 316] width 166 height 16
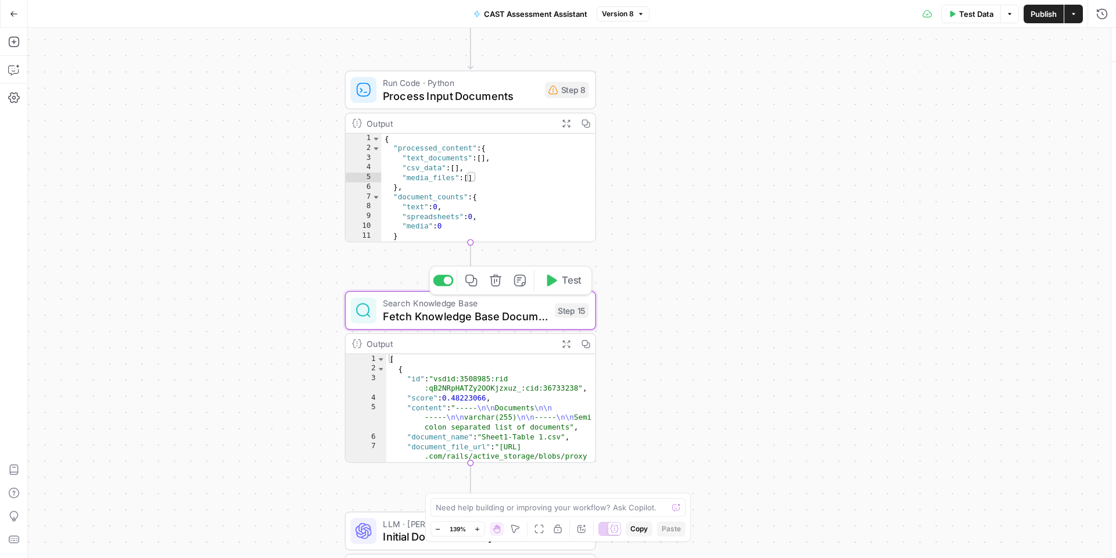
type textarea "Fetch Knowledge Base Documents"
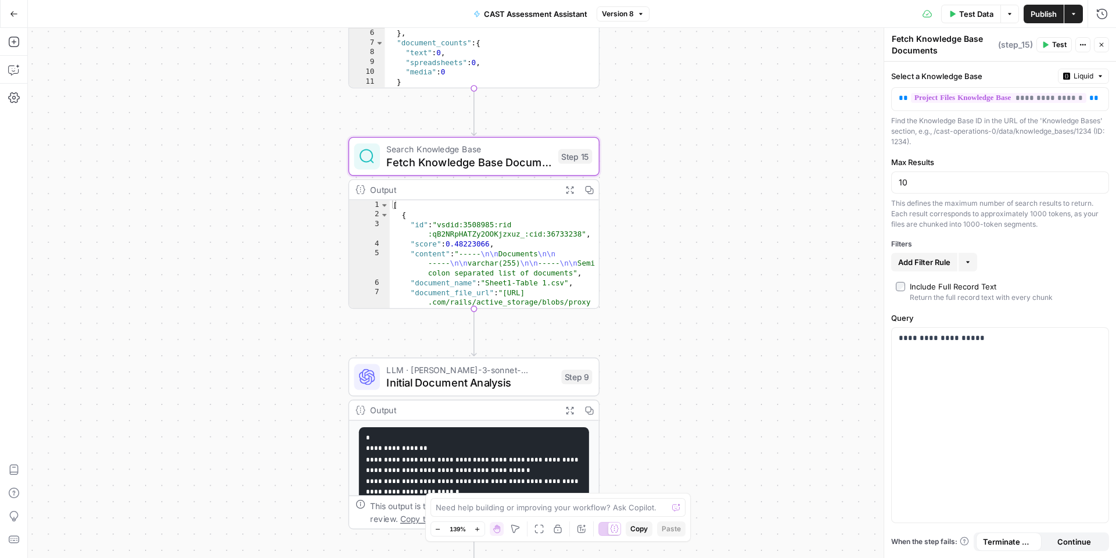
click at [962, 188] on div "10" at bounding box center [1000, 182] width 218 height 22
drag, startPoint x: 951, startPoint y: 188, endPoint x: 866, endPoint y: 185, distance: 85.5
click at [866, 185] on body "**********" at bounding box center [558, 279] width 1116 height 558
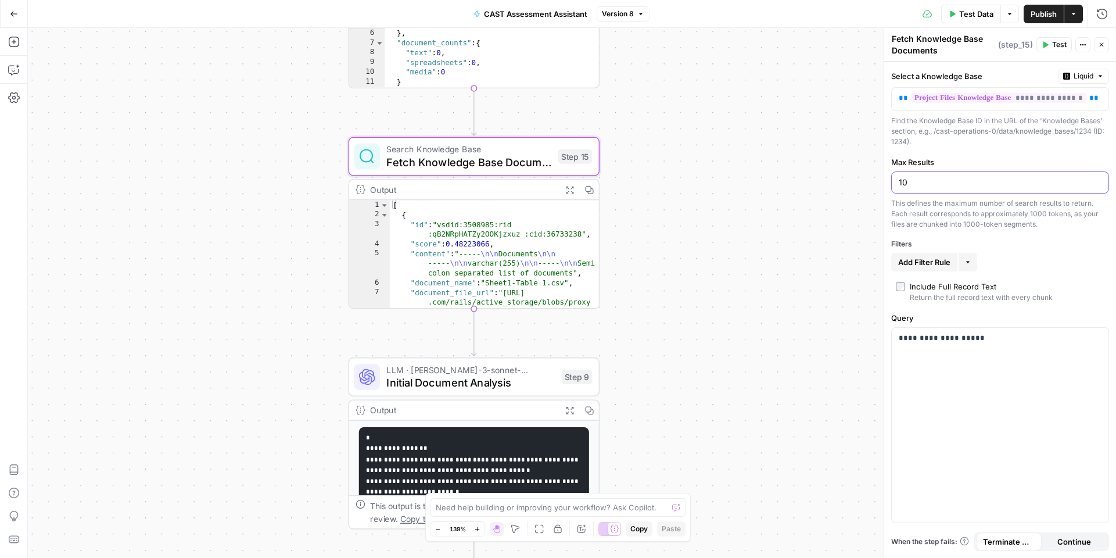
type input "1"
type input "99"
click at [1044, 11] on span "Publish" at bounding box center [1044, 14] width 26 height 12
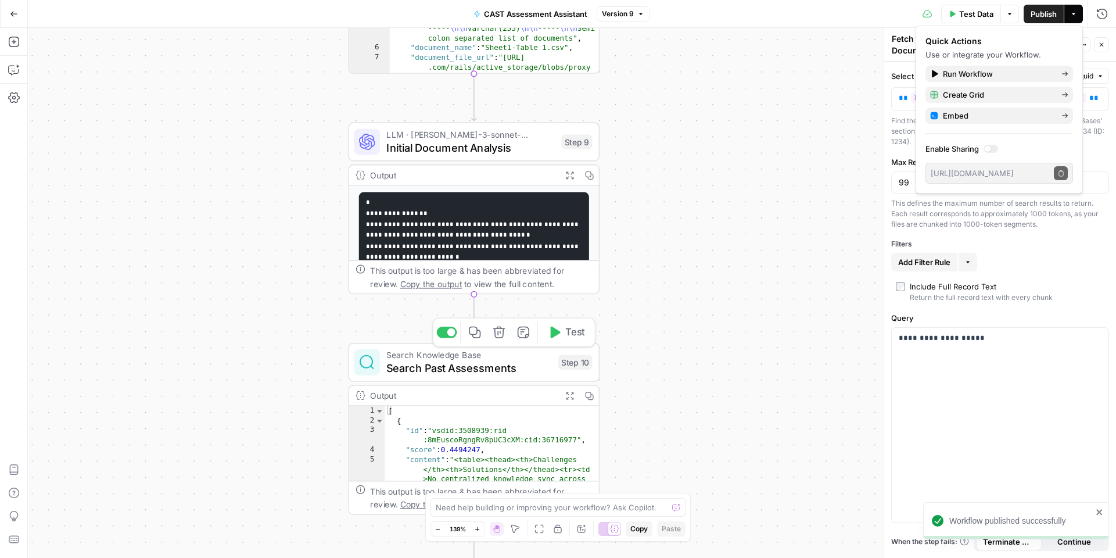
click at [549, 363] on span "Search Past Assessments" at bounding box center [469, 368] width 166 height 16
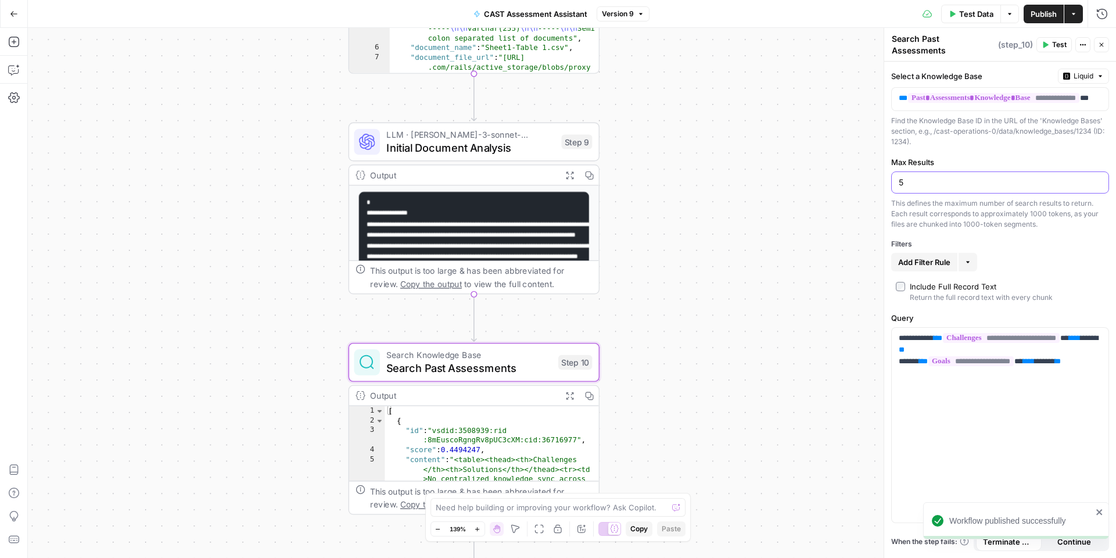
click at [950, 181] on input "5" at bounding box center [1000, 183] width 203 height 12
type input "99"
click at [1019, 230] on div "**********" at bounding box center [1001, 310] width 232 height 496
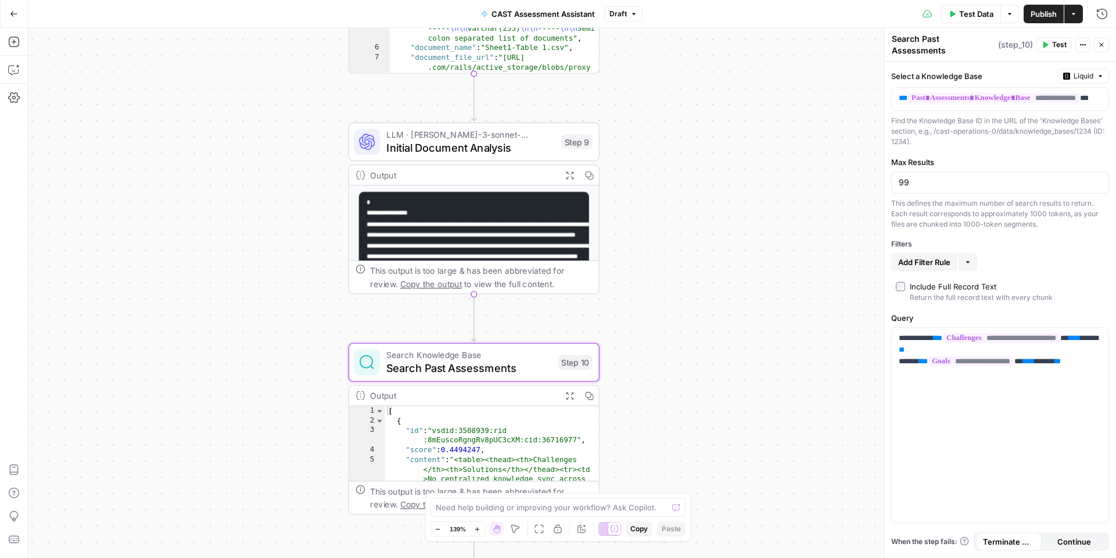
click at [1048, 11] on span "Publish" at bounding box center [1044, 14] width 26 height 12
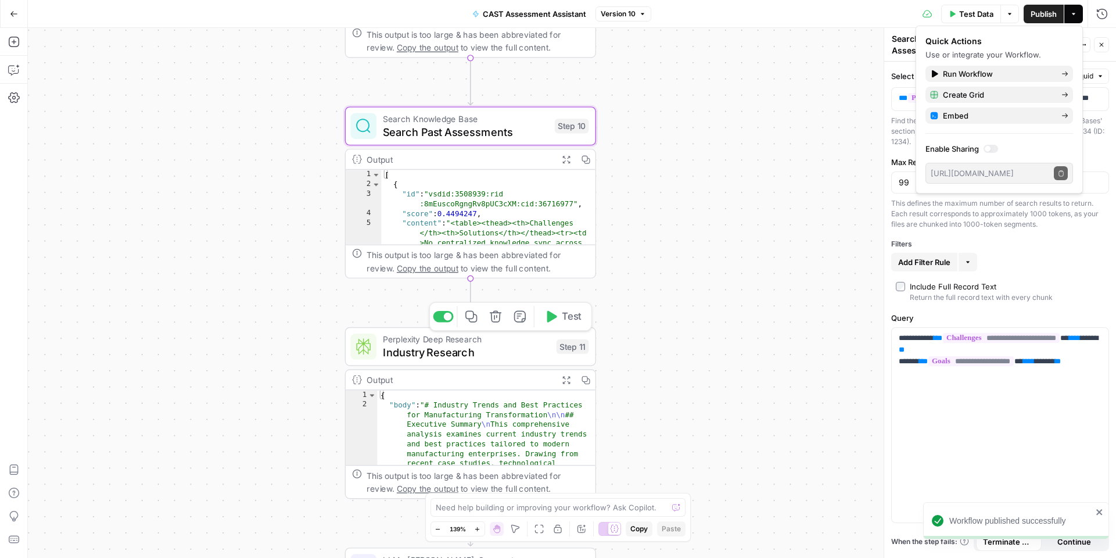
click at [525, 357] on span "Industry Research" at bounding box center [466, 352] width 167 height 16
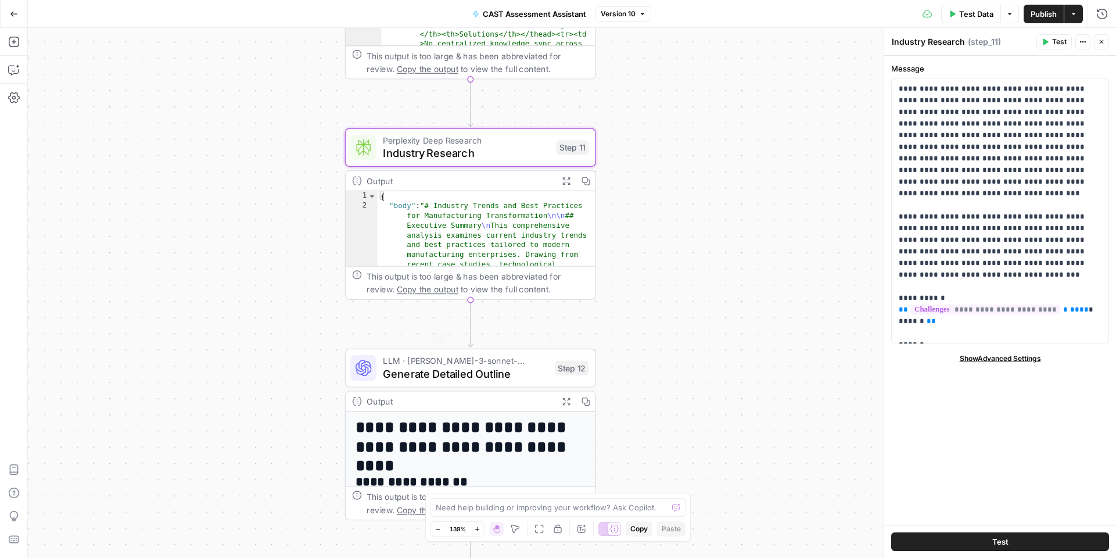
click at [515, 375] on span "Generate Detailed Outline" at bounding box center [466, 374] width 166 height 16
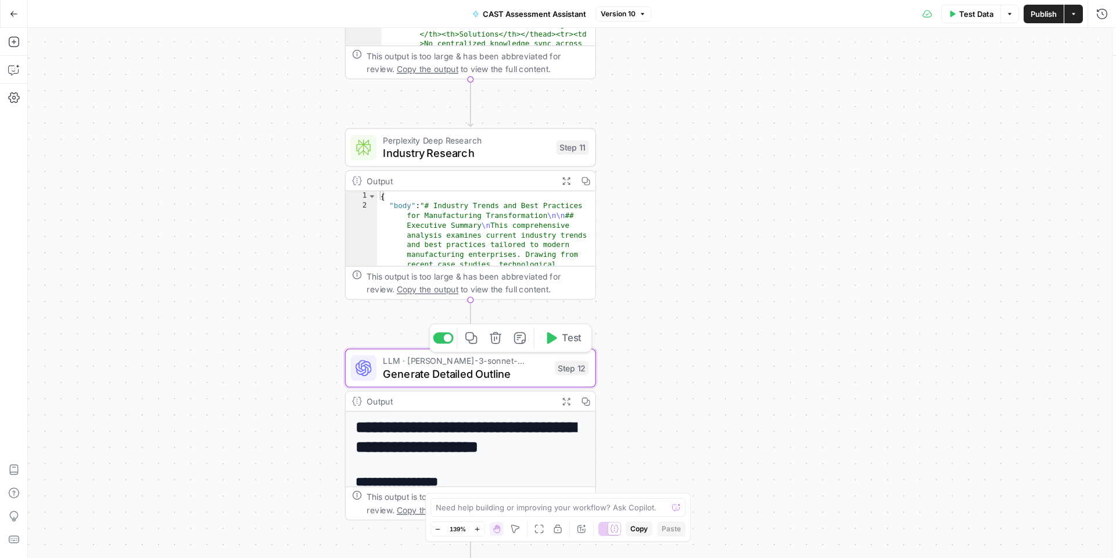
type textarea "Generate Detailed Outline"
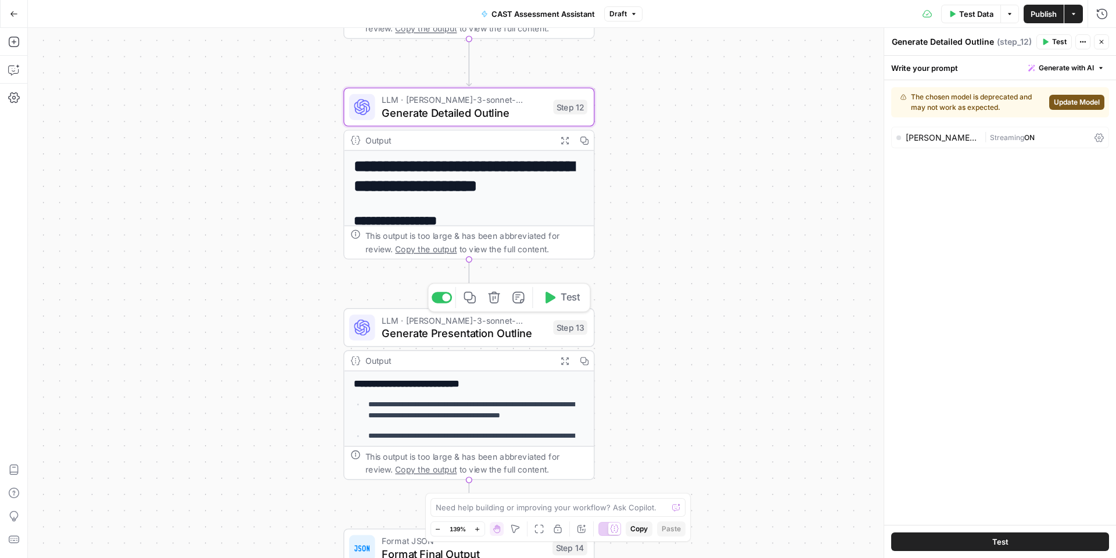
click at [529, 335] on span "Generate Presentation Outline" at bounding box center [465, 333] width 166 height 16
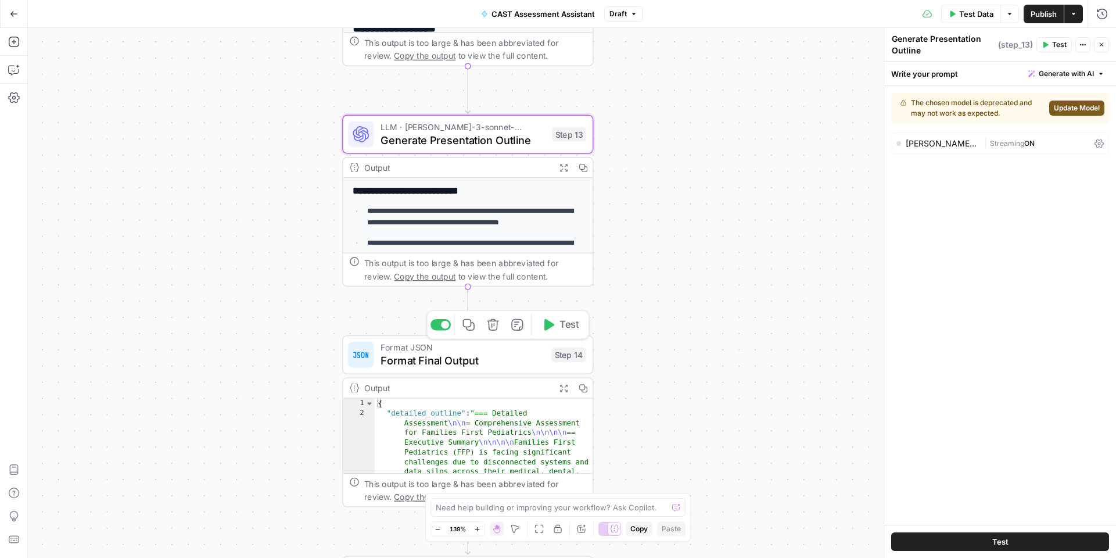
click at [510, 365] on span "Format Final Output" at bounding box center [463, 360] width 164 height 16
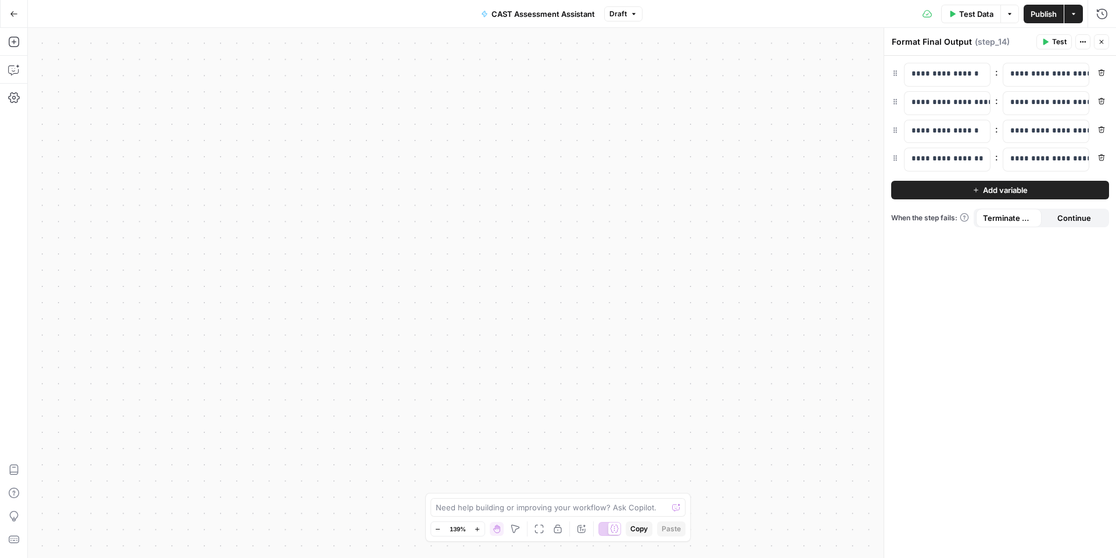
click at [1041, 15] on span "Publish" at bounding box center [1044, 14] width 26 height 12
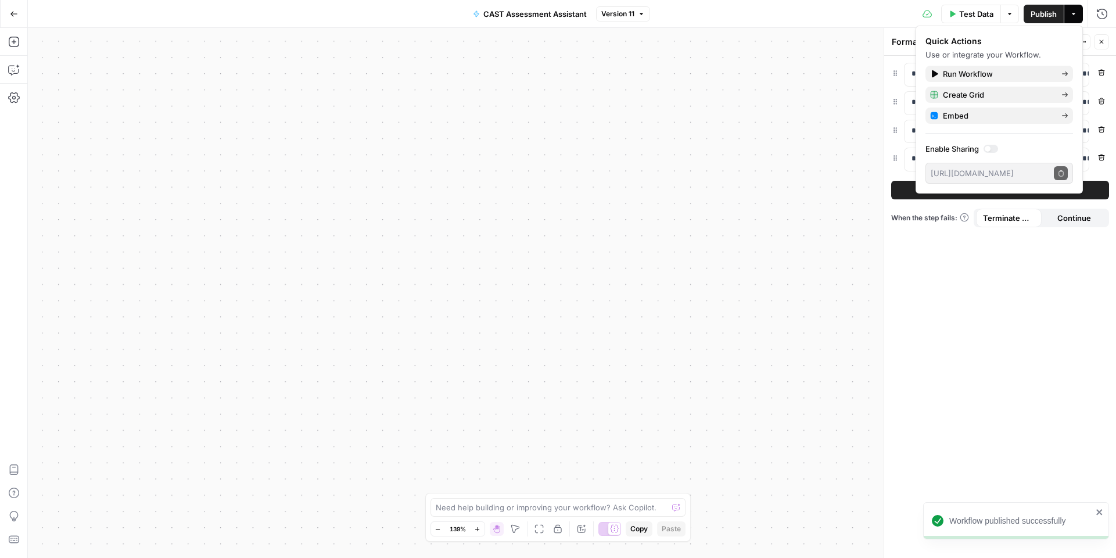
click at [17, 10] on icon "button" at bounding box center [14, 14] width 8 height 8
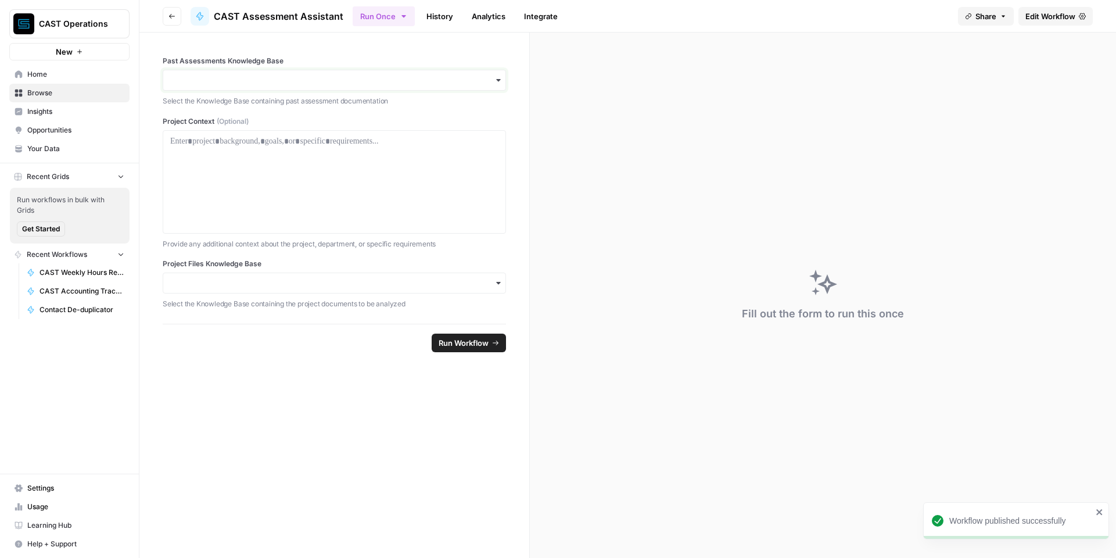
click at [342, 77] on input "Past Assessments Knowledge Base" at bounding box center [334, 80] width 328 height 12
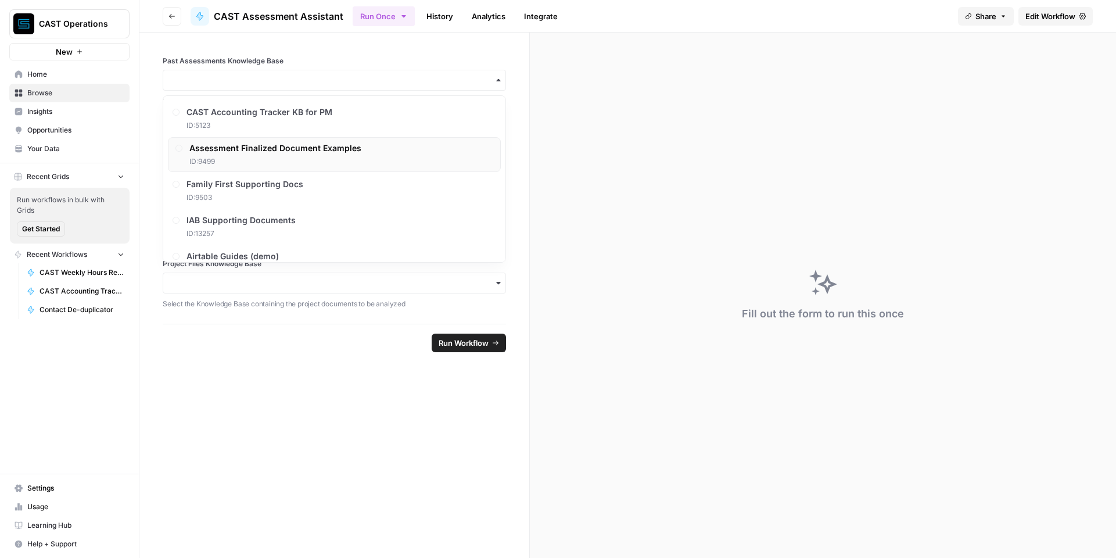
click at [328, 151] on span "Assessment Finalized Document Examples" at bounding box center [275, 148] width 172 height 12
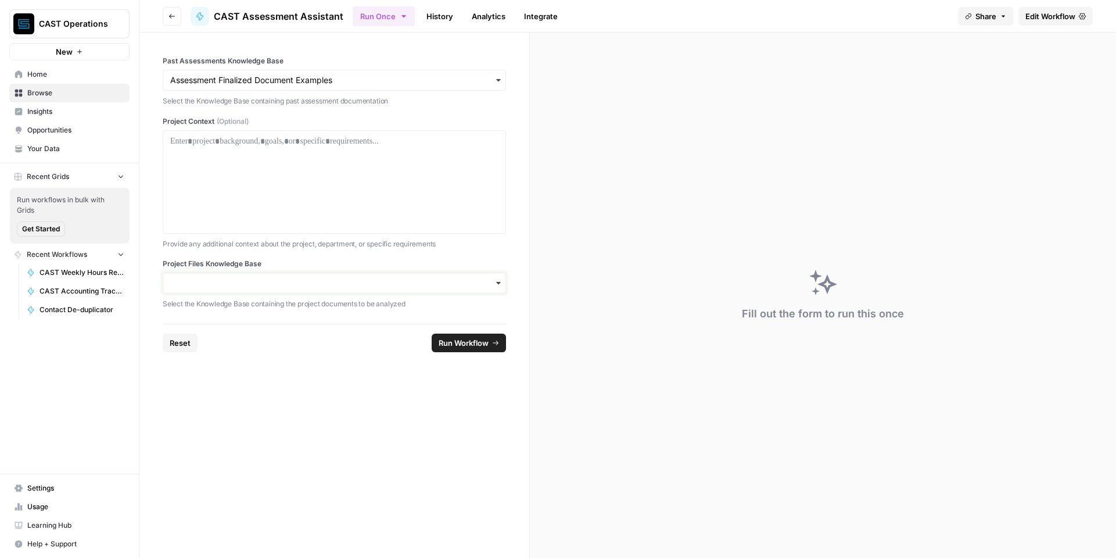
click at [305, 284] on input "Project Files Knowledge Base" at bounding box center [334, 283] width 328 height 12
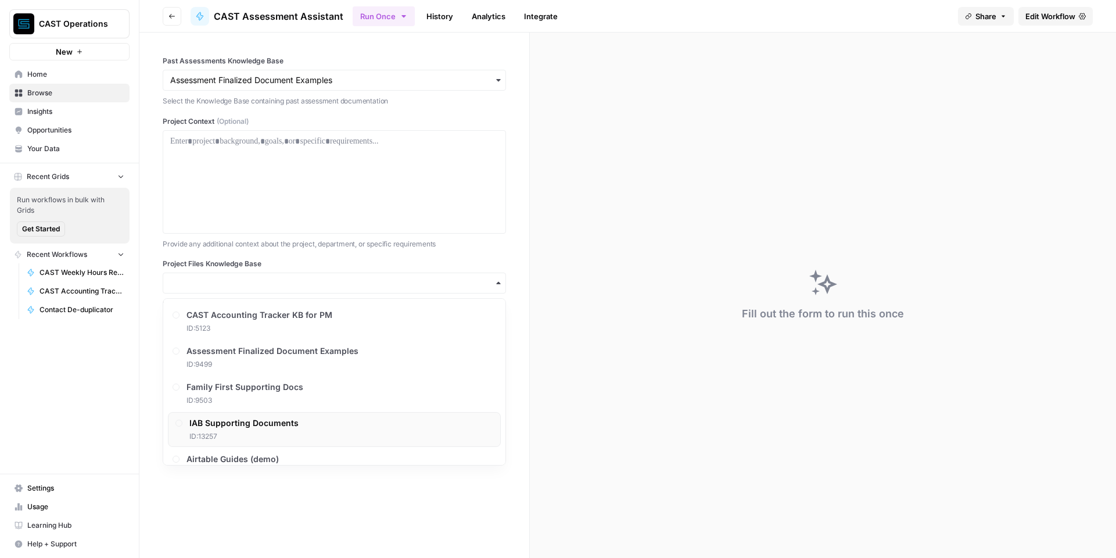
click at [291, 423] on span "IAB Supporting Documents" at bounding box center [243, 423] width 109 height 12
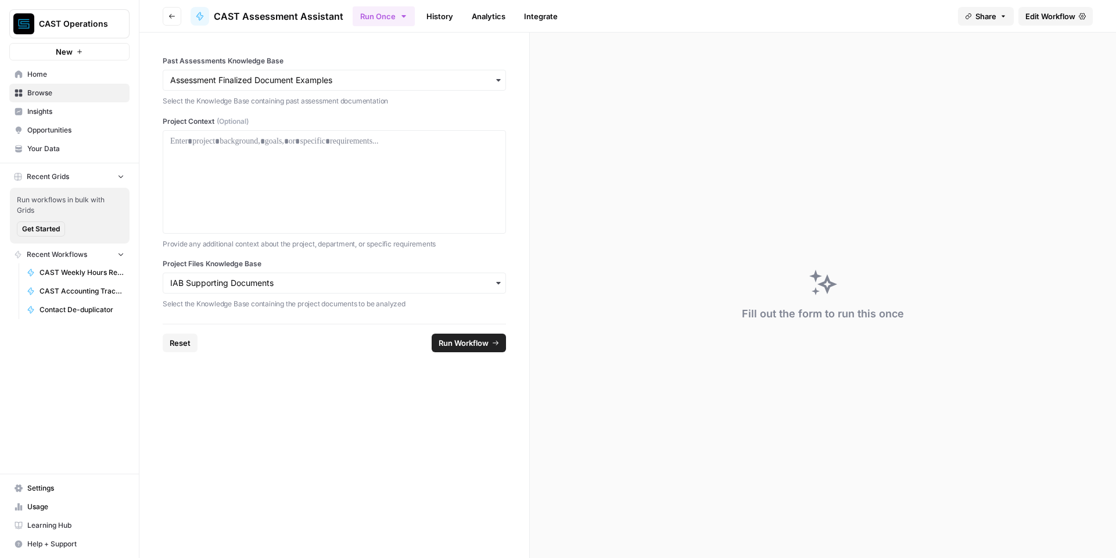
click at [490, 346] on button "Run Workflow" at bounding box center [469, 343] width 74 height 19
click at [1052, 19] on span "Edit Workflow" at bounding box center [1051, 16] width 50 height 12
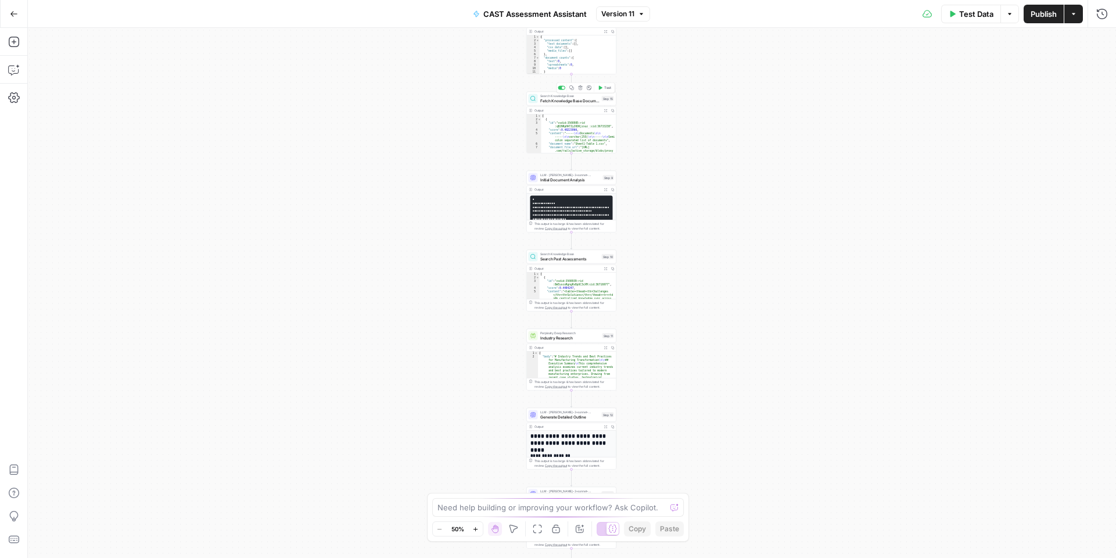
click at [572, 102] on span "Fetch Knowledge Base Documents" at bounding box center [569, 101] width 59 height 6
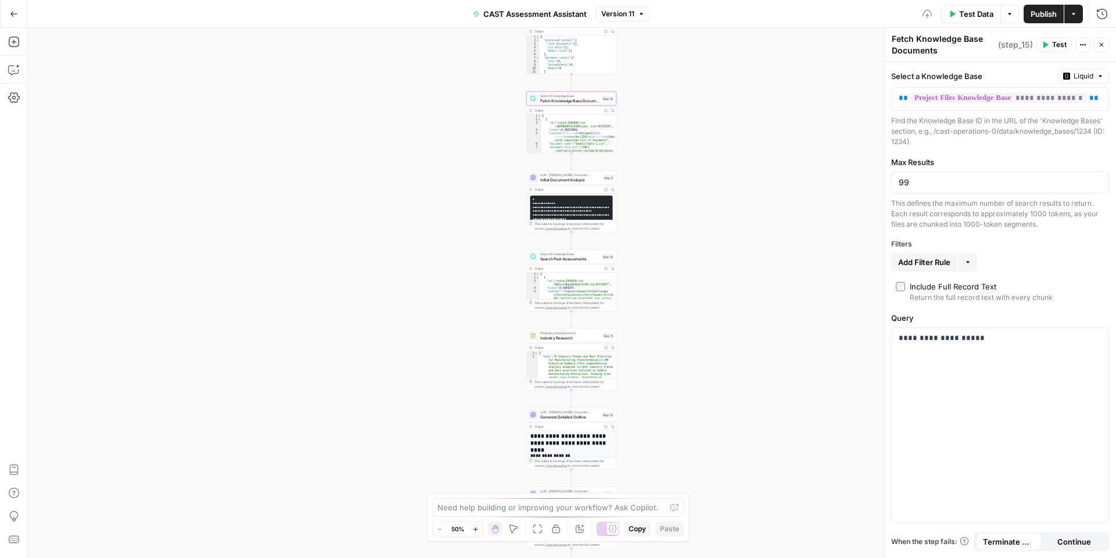
click at [919, 188] on div "99" at bounding box center [1000, 182] width 218 height 22
click at [800, 354] on div "Workflow Input Settings Inputs Run Code · Python Process Input Documents Step 8…" at bounding box center [572, 293] width 1089 height 530
click at [909, 186] on input "9910" at bounding box center [1000, 183] width 203 height 12
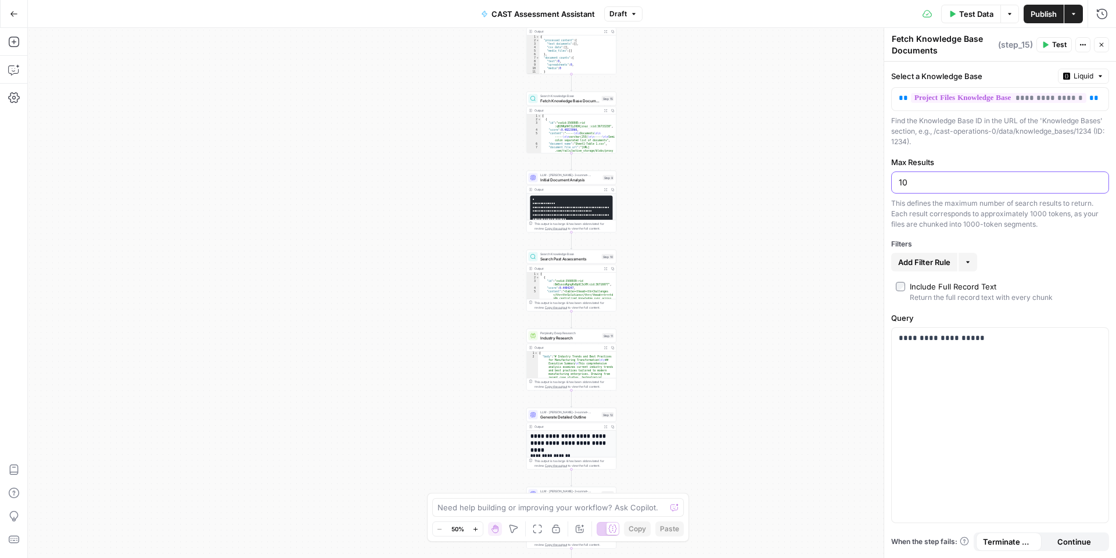
type input "10"
click at [587, 253] on span "Search Knowledge Base" at bounding box center [569, 254] width 59 height 5
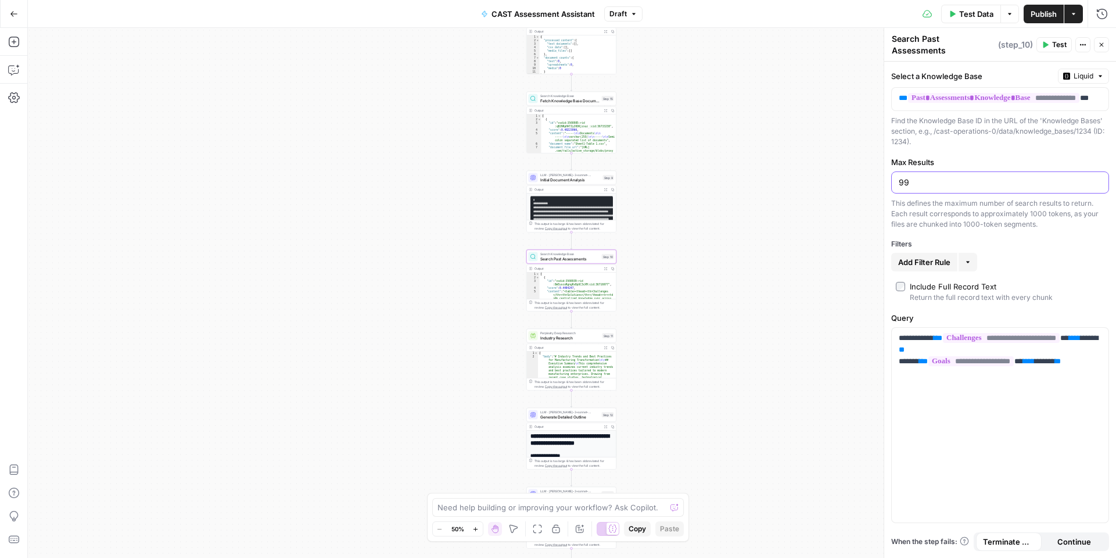
click at [953, 177] on input "99" at bounding box center [1000, 183] width 203 height 12
type input "10"
click at [822, 262] on div "Workflow Input Settings Inputs Run Code · Python Process Input Documents Step 8…" at bounding box center [572, 293] width 1089 height 530
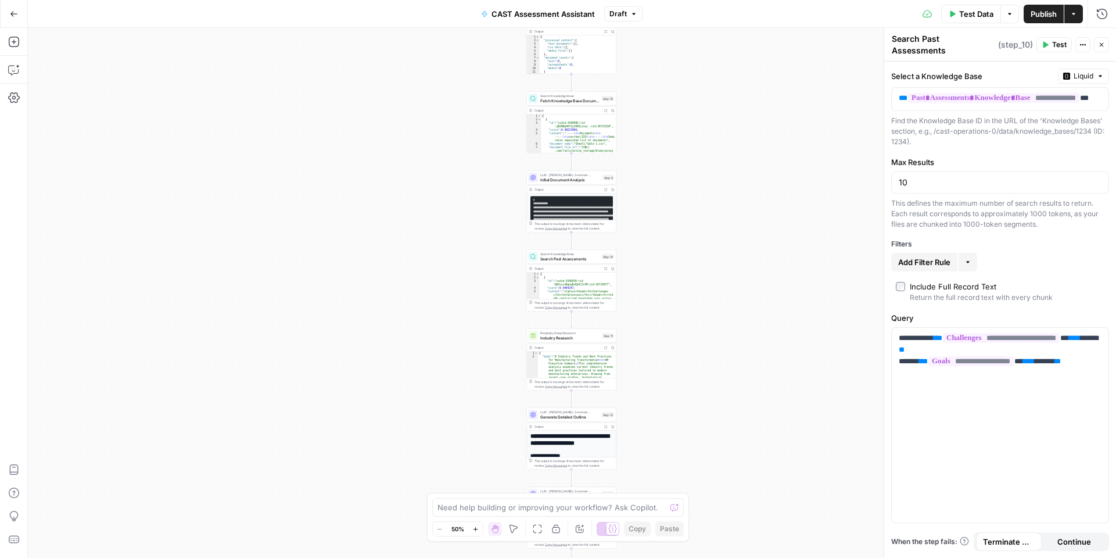
click at [1048, 10] on span "Publish" at bounding box center [1044, 14] width 26 height 12
click at [21, 15] on button "Go Back" at bounding box center [13, 13] width 21 height 21
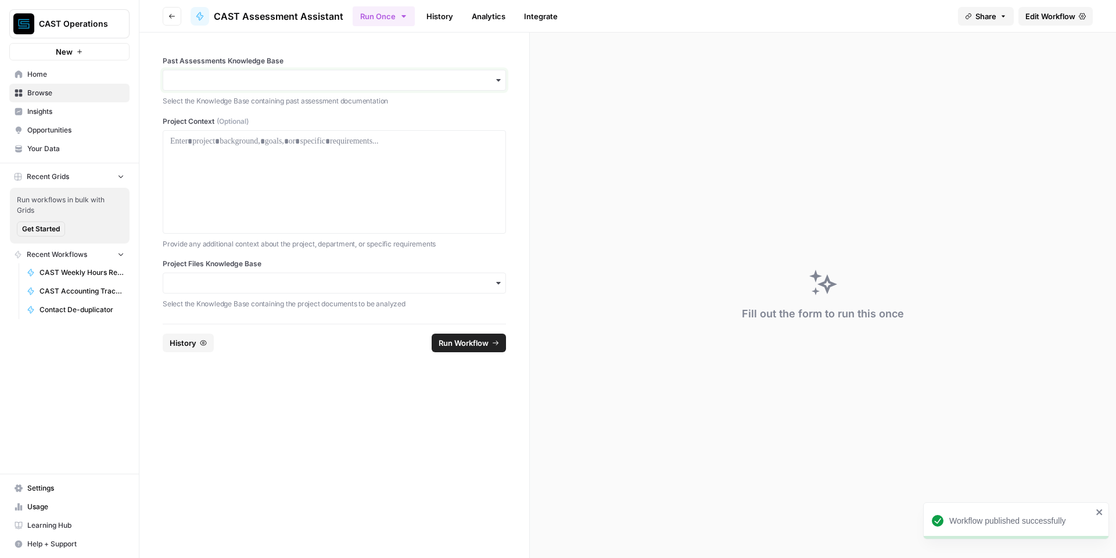
click at [239, 82] on input "Past Assessments Knowledge Base" at bounding box center [334, 80] width 328 height 12
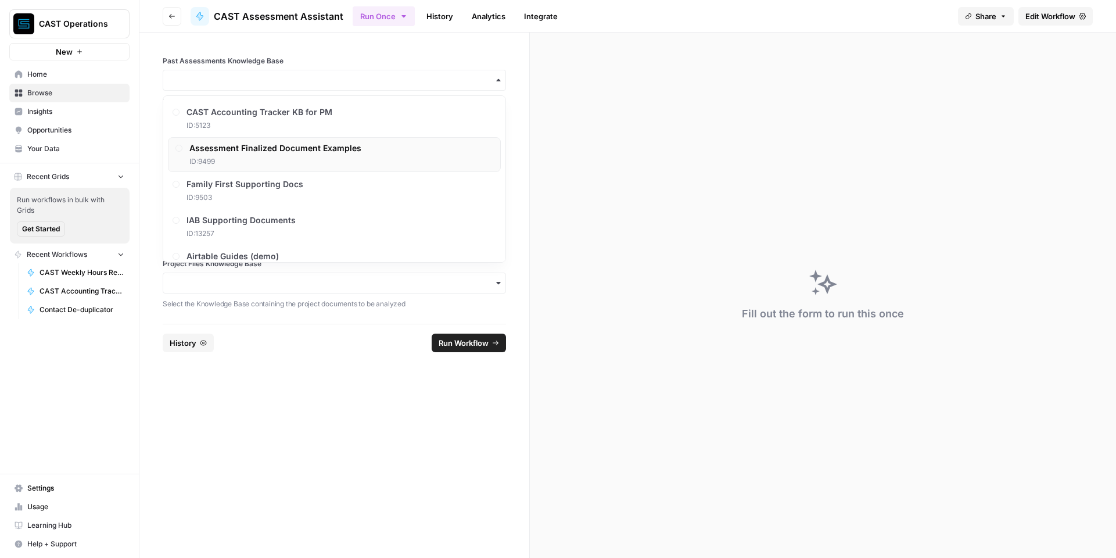
click at [246, 153] on span "Assessment Finalized Document Examples" at bounding box center [275, 148] width 172 height 12
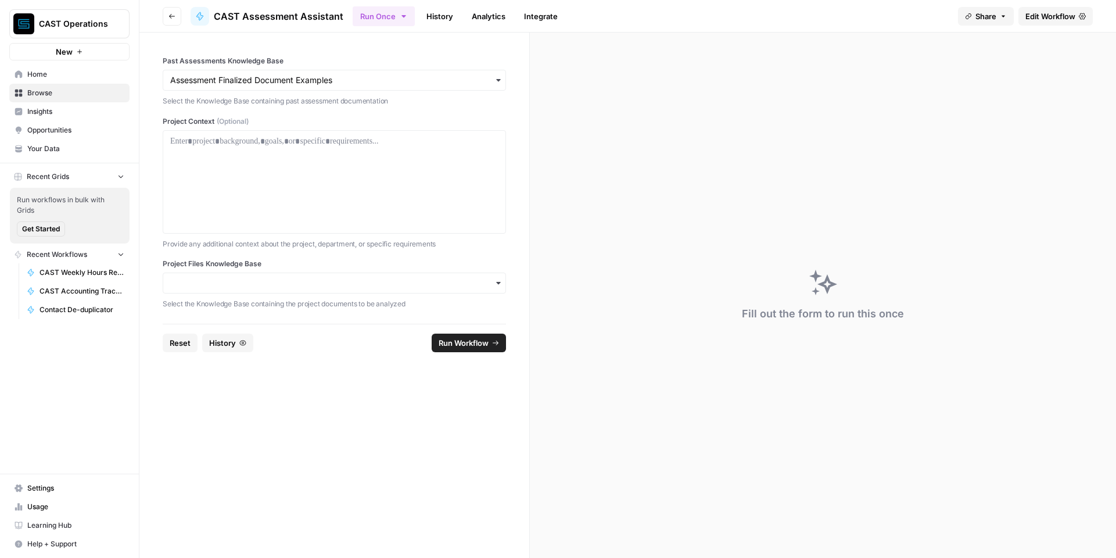
click at [232, 290] on div "button" at bounding box center [334, 283] width 343 height 21
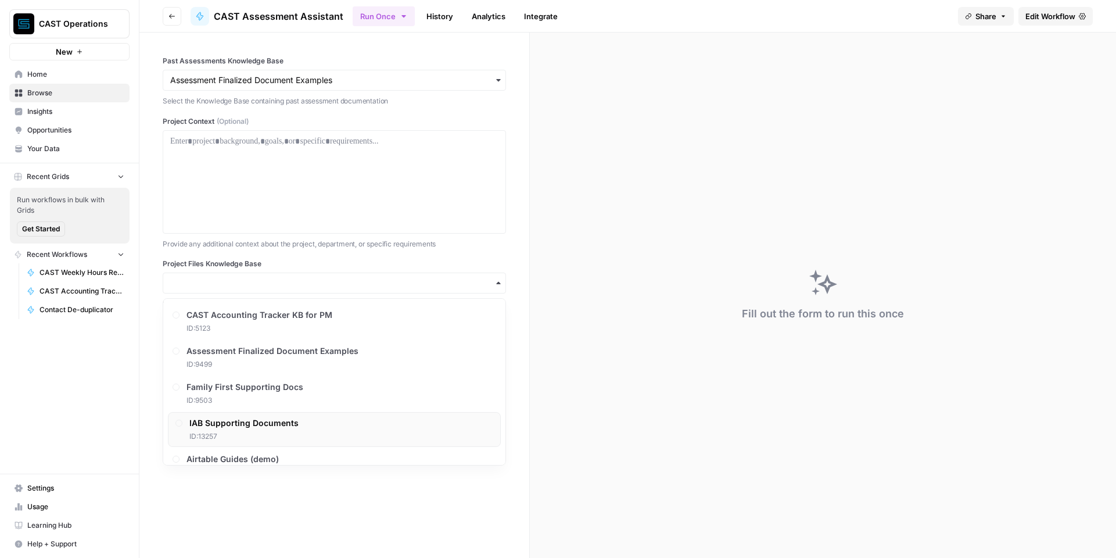
scroll to position [23, 0]
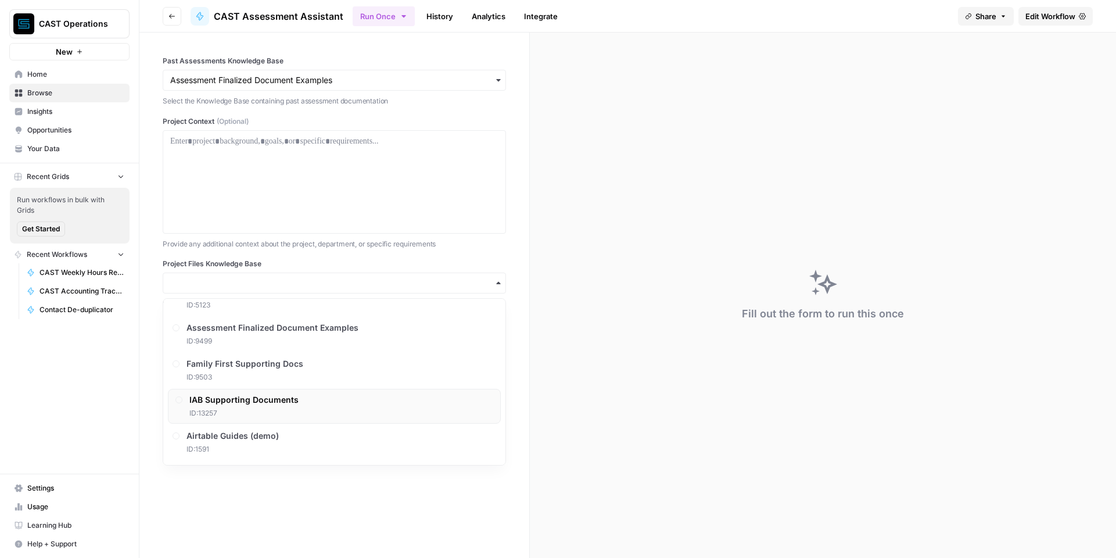
click at [277, 406] on div "IAB Supporting Documents ID: 13257" at bounding box center [243, 406] width 109 height 24
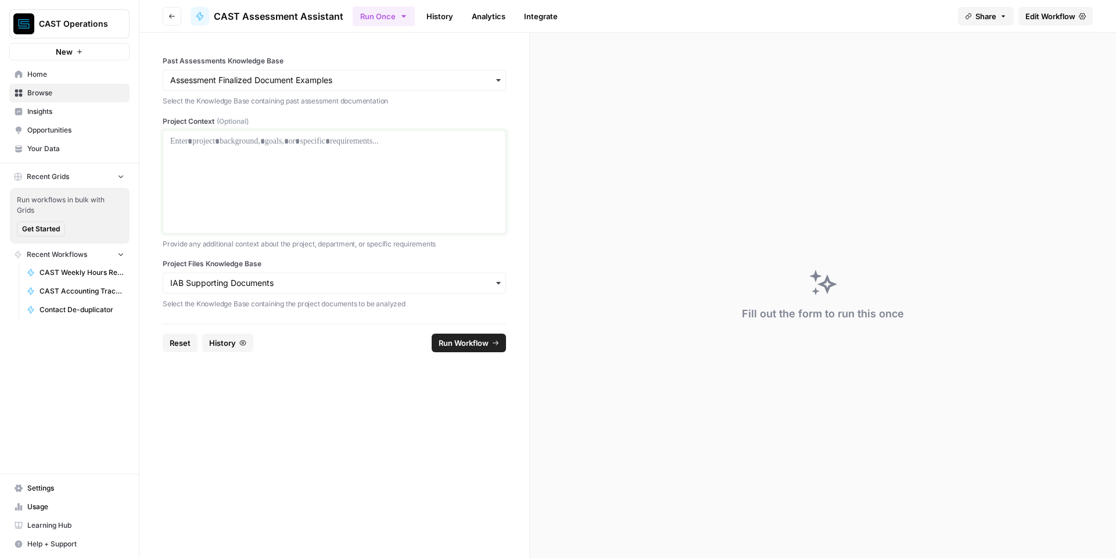
click at [329, 163] on div at bounding box center [334, 181] width 328 height 93
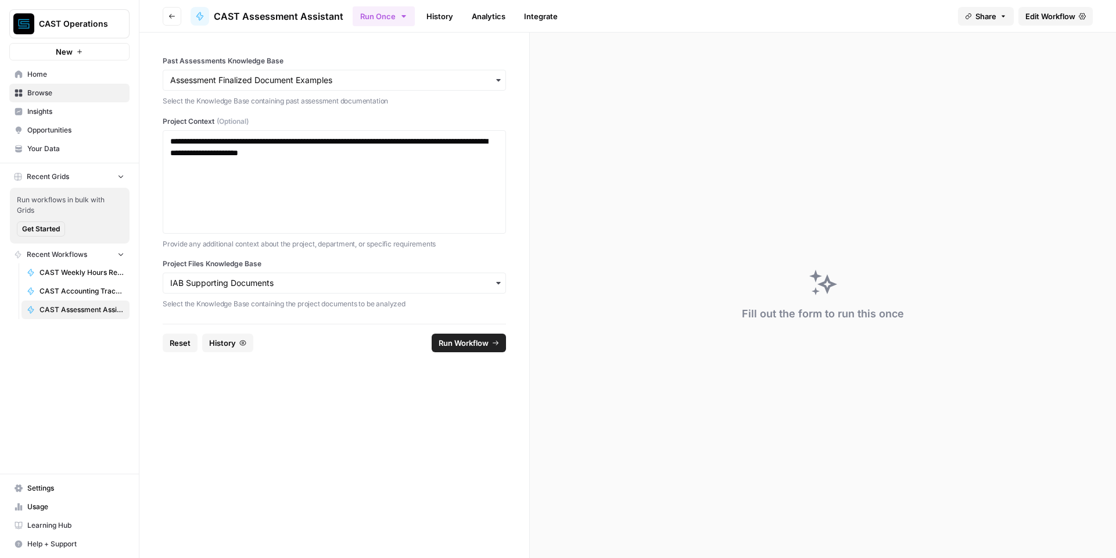
click at [482, 345] on span "Run Workflow" at bounding box center [464, 343] width 50 height 12
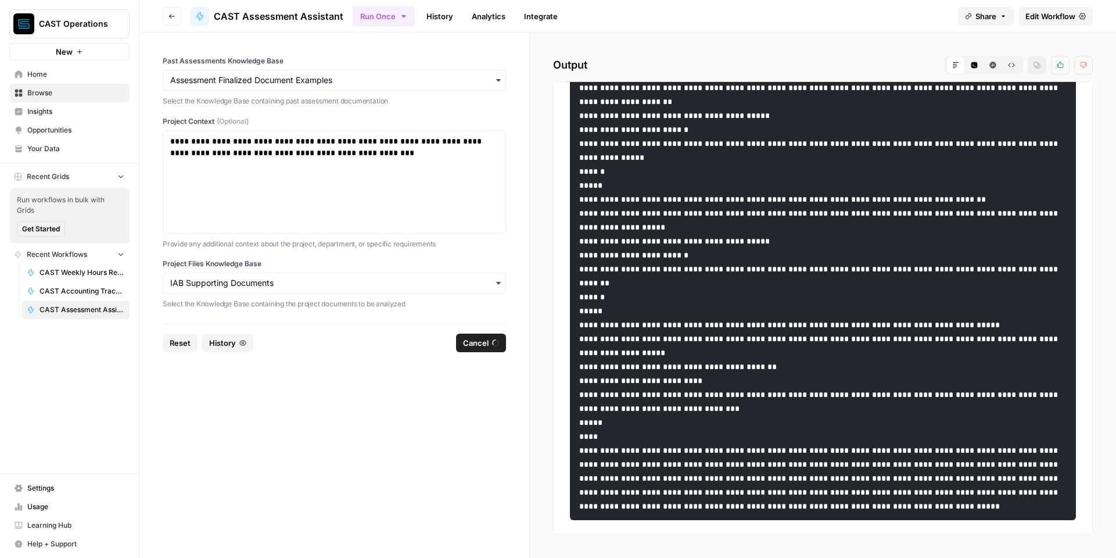
scroll to position [665, 0]
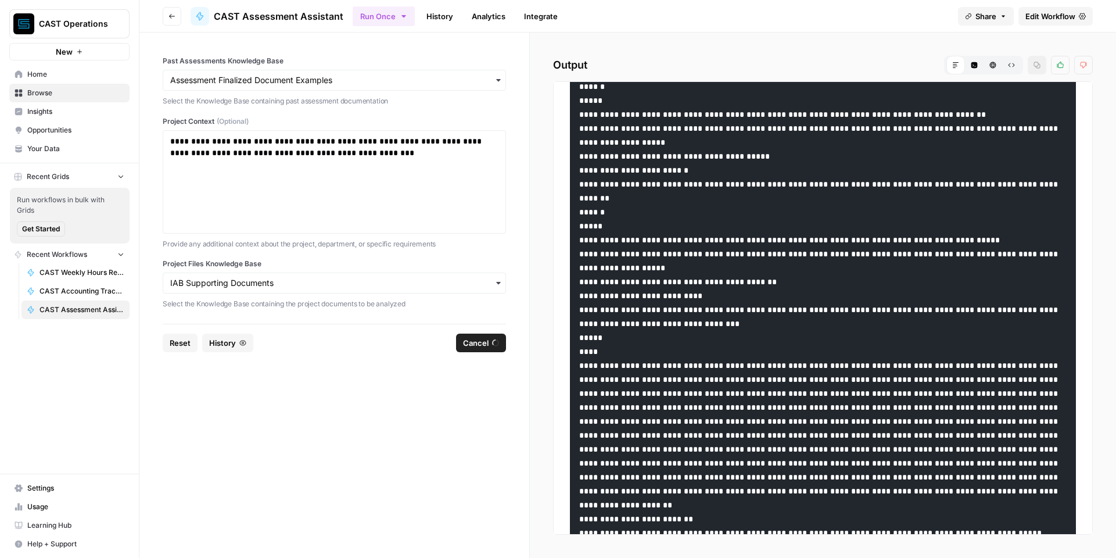
click at [496, 417] on form "**********" at bounding box center [334, 295] width 391 height 525
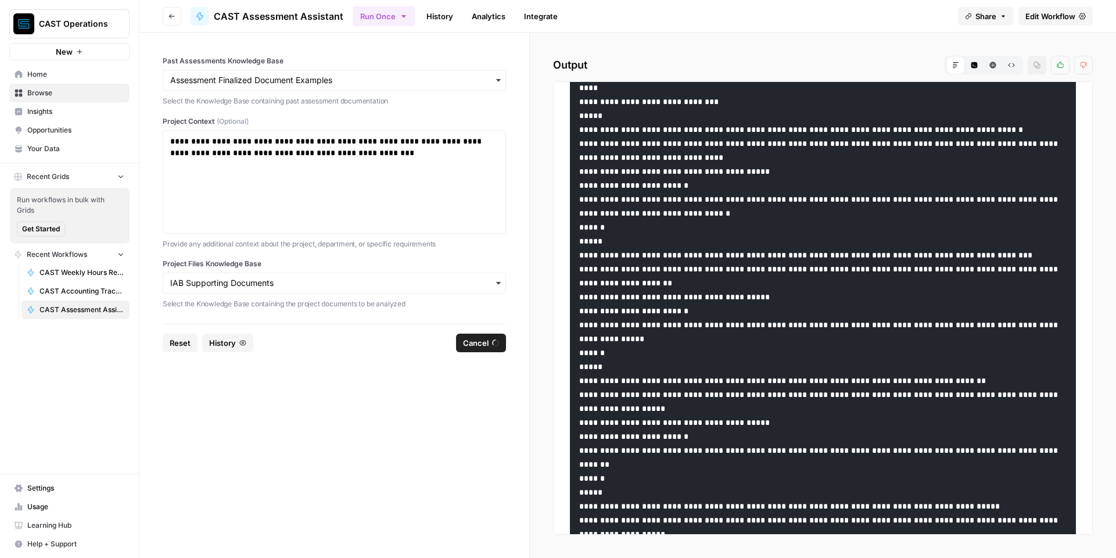
scroll to position [0, 0]
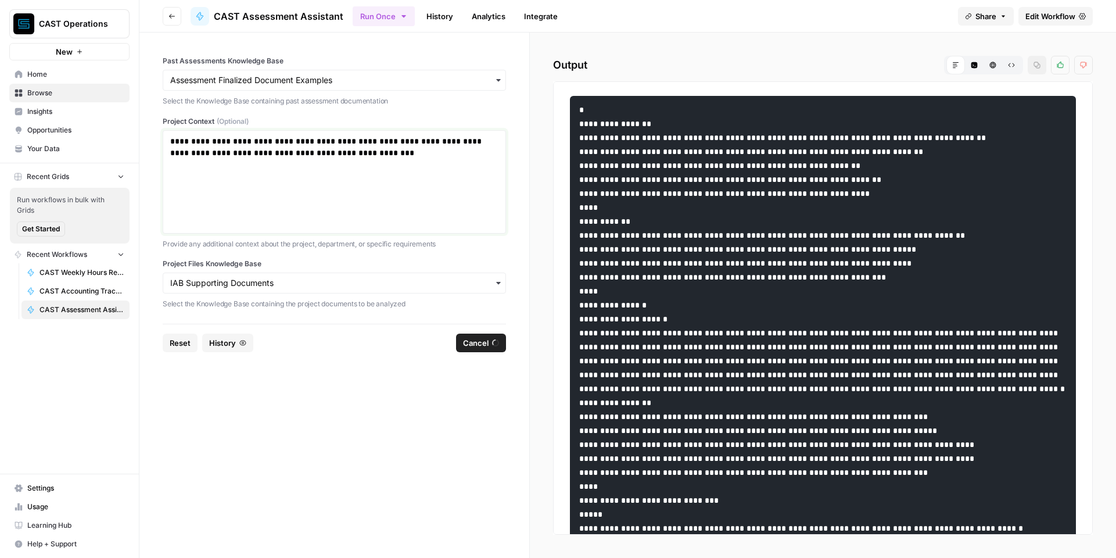
click at [196, 146] on p "**********" at bounding box center [334, 146] width 328 height 23
copy p "**********"
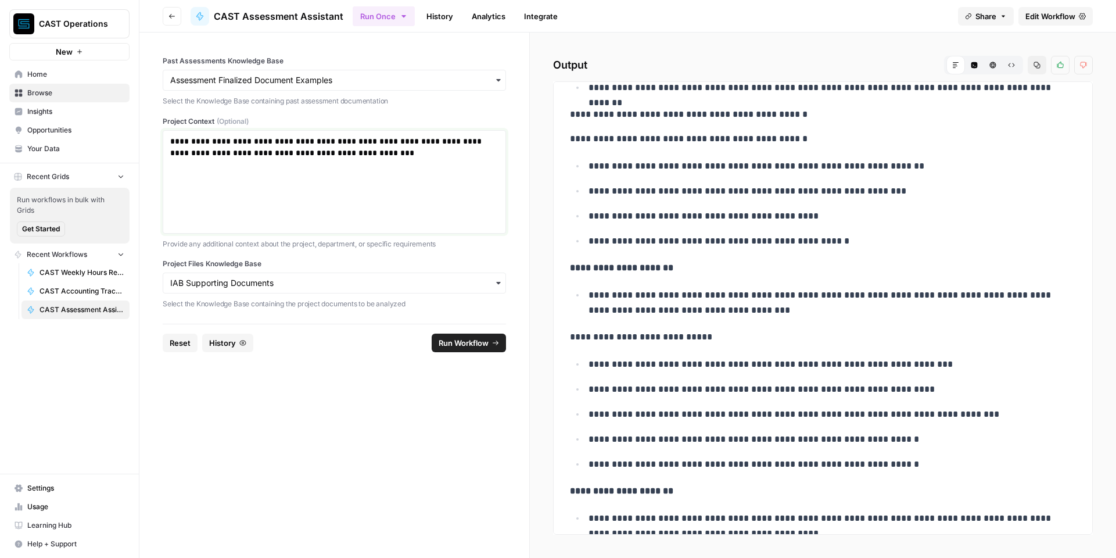
scroll to position [7511, 0]
click at [1051, 14] on span "Edit Workflow" at bounding box center [1051, 16] width 50 height 12
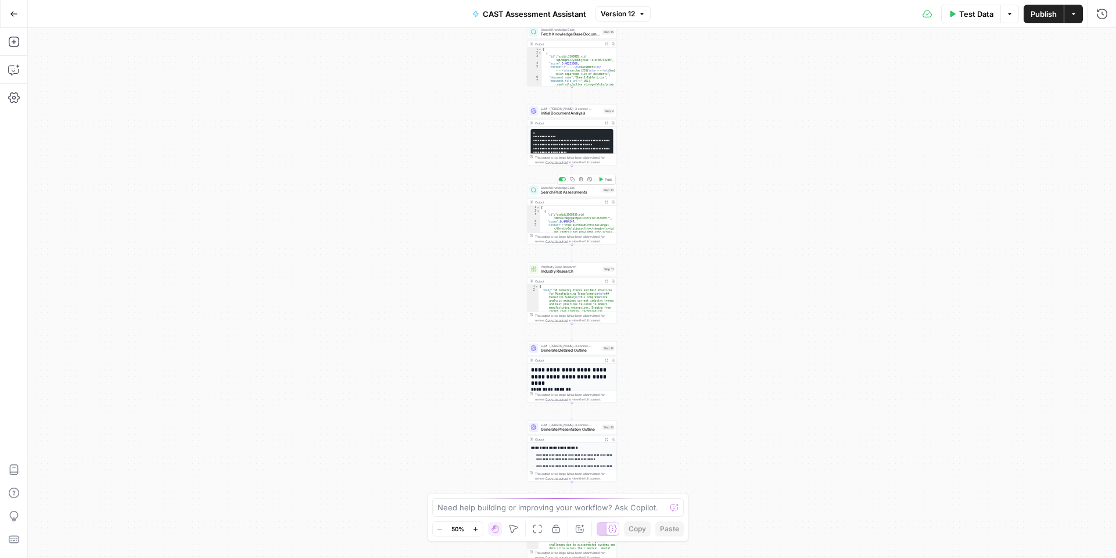
click at [586, 185] on span "Search Knowledge Base" at bounding box center [570, 187] width 59 height 5
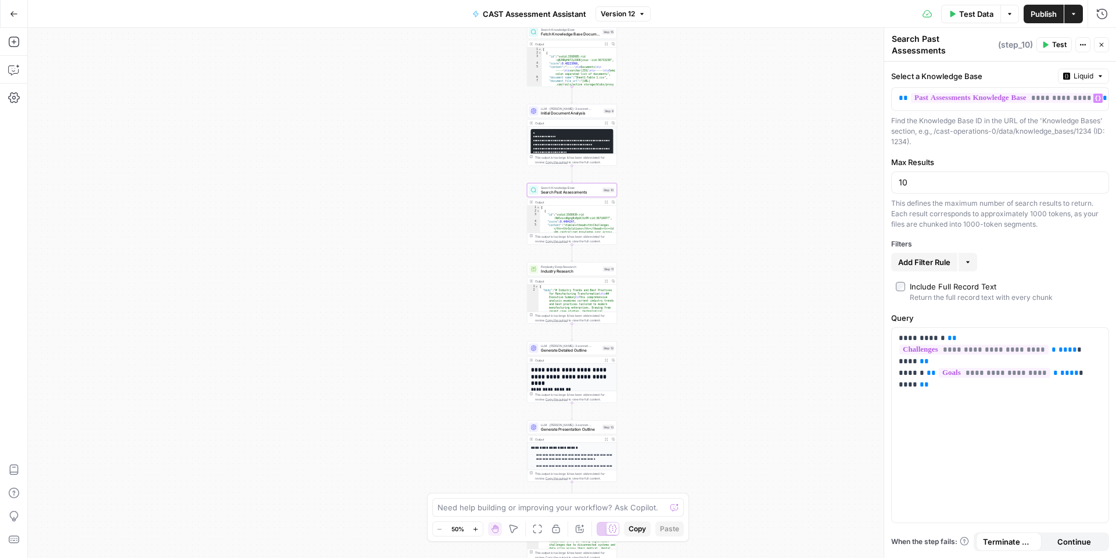
click at [1088, 62] on div "**********" at bounding box center [1001, 310] width 232 height 496
click at [1087, 71] on span "Liquid" at bounding box center [1084, 76] width 20 height 10
click at [929, 178] on input "10" at bounding box center [1000, 183] width 203 height 12
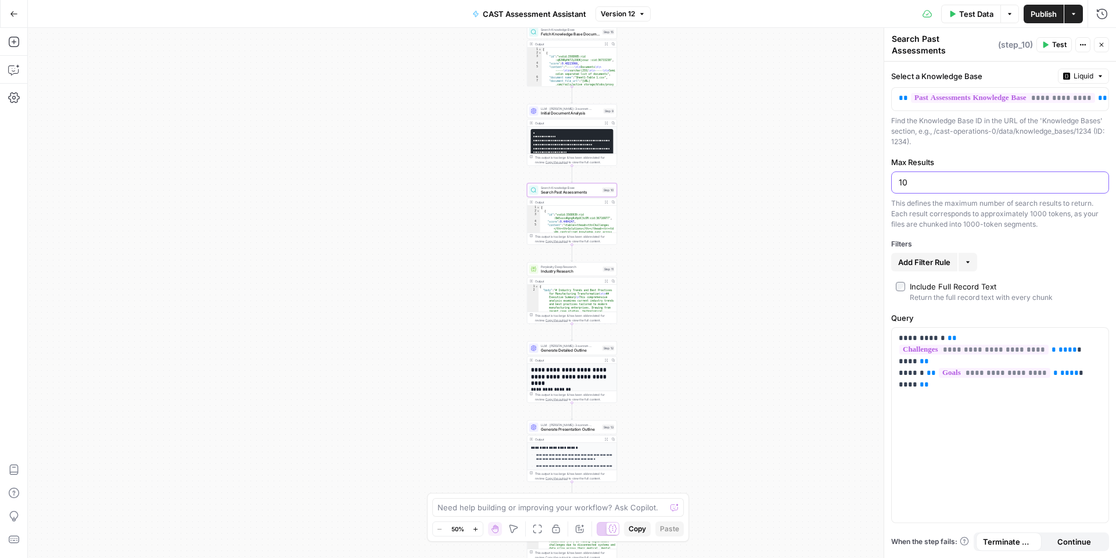
click at [929, 178] on input "10" at bounding box center [1000, 183] width 203 height 12
type input "40"
click at [1046, 12] on span "Publish" at bounding box center [1044, 14] width 26 height 12
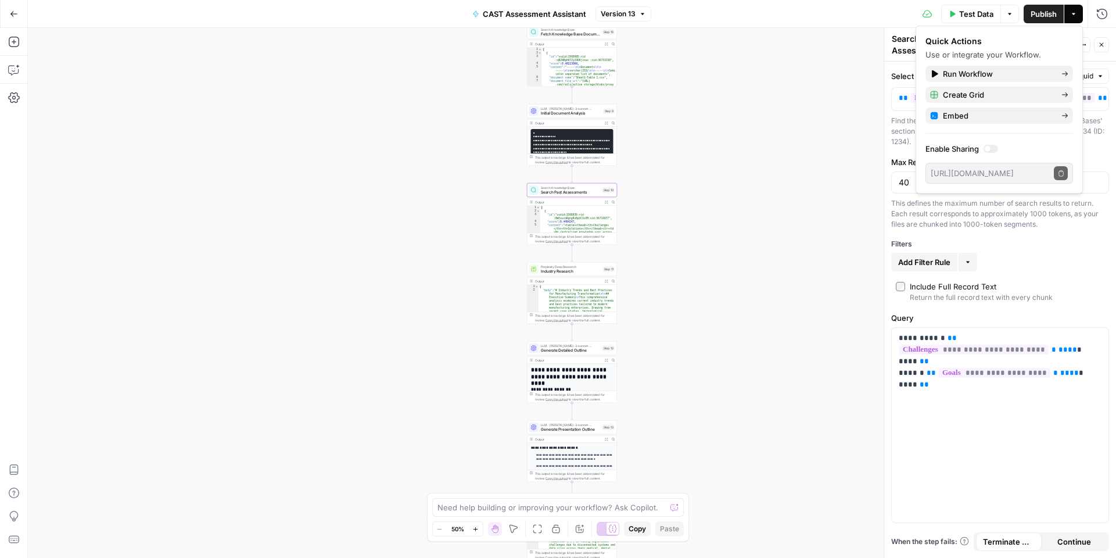
click at [13, 12] on icon "button" at bounding box center [14, 14] width 8 height 8
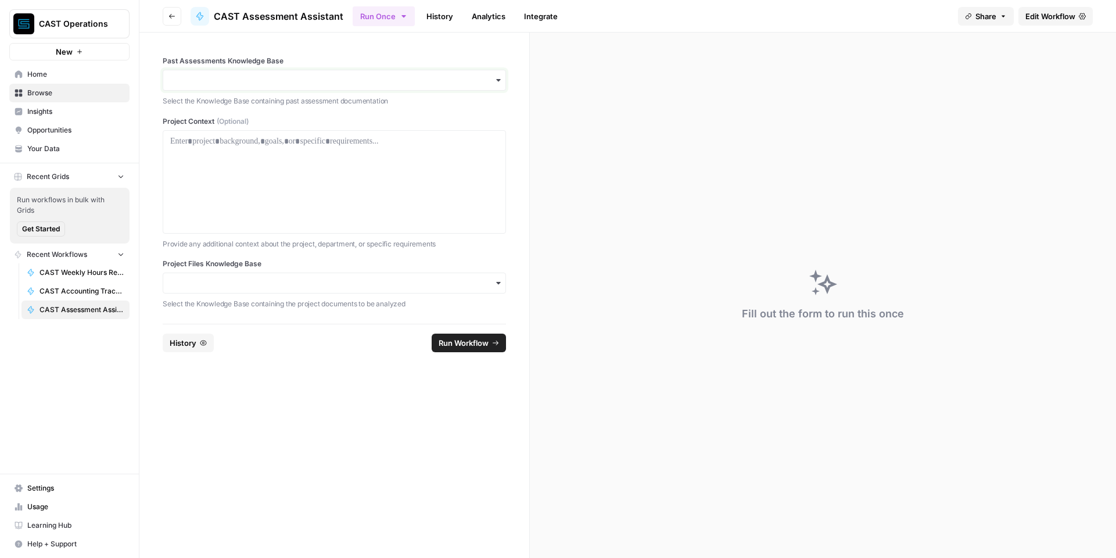
click at [360, 82] on input "Past Assessments Knowledge Base" at bounding box center [334, 80] width 328 height 12
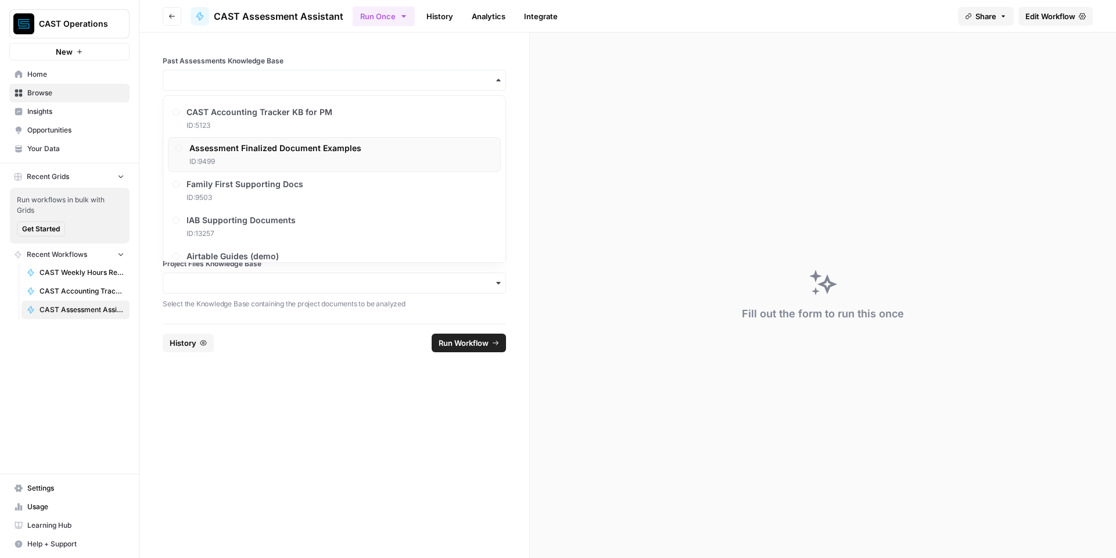
click at [318, 157] on span "ID: 9499" at bounding box center [275, 161] width 172 height 10
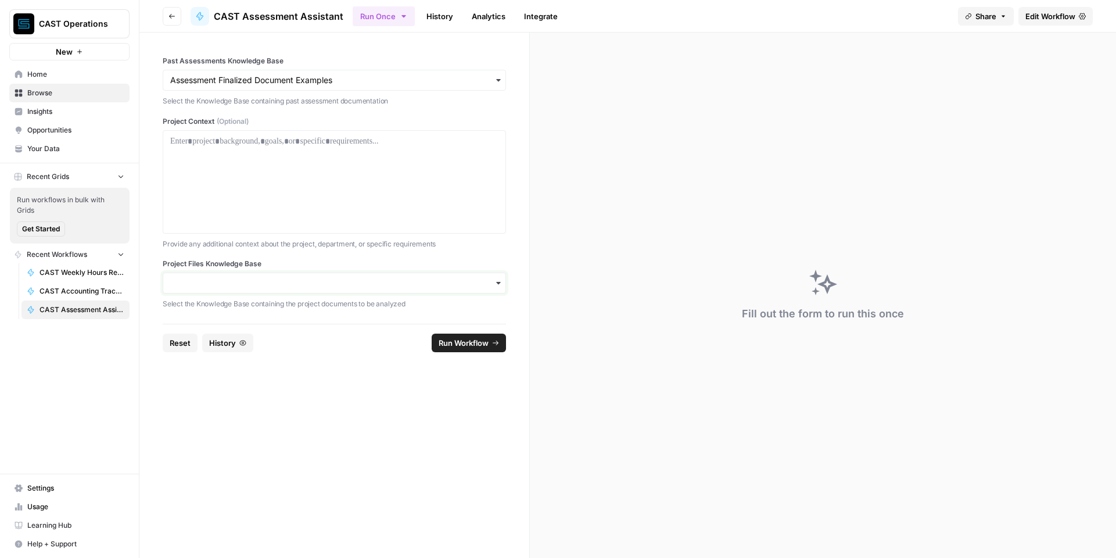
click at [306, 285] on input "Project Files Knowledge Base" at bounding box center [334, 283] width 328 height 12
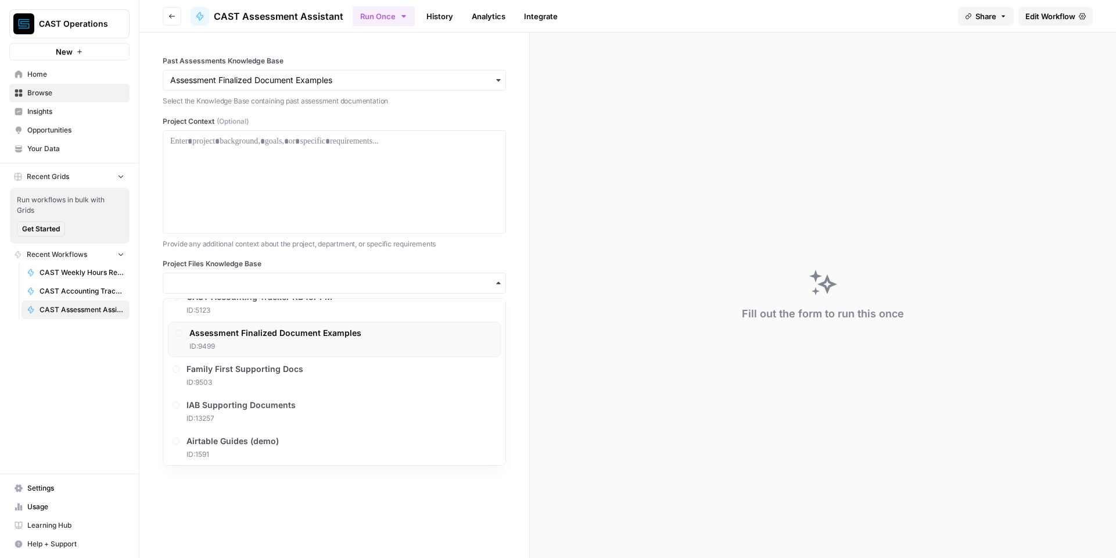
scroll to position [23, 0]
click at [277, 405] on span "IAB Supporting Documents" at bounding box center [243, 400] width 109 height 12
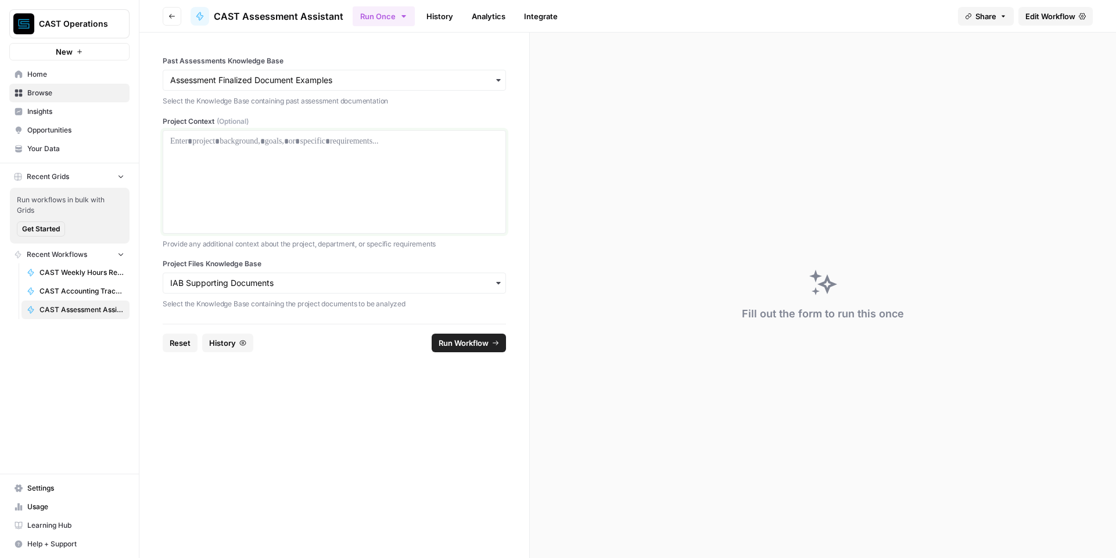
click at [342, 162] on div at bounding box center [334, 181] width 328 height 93
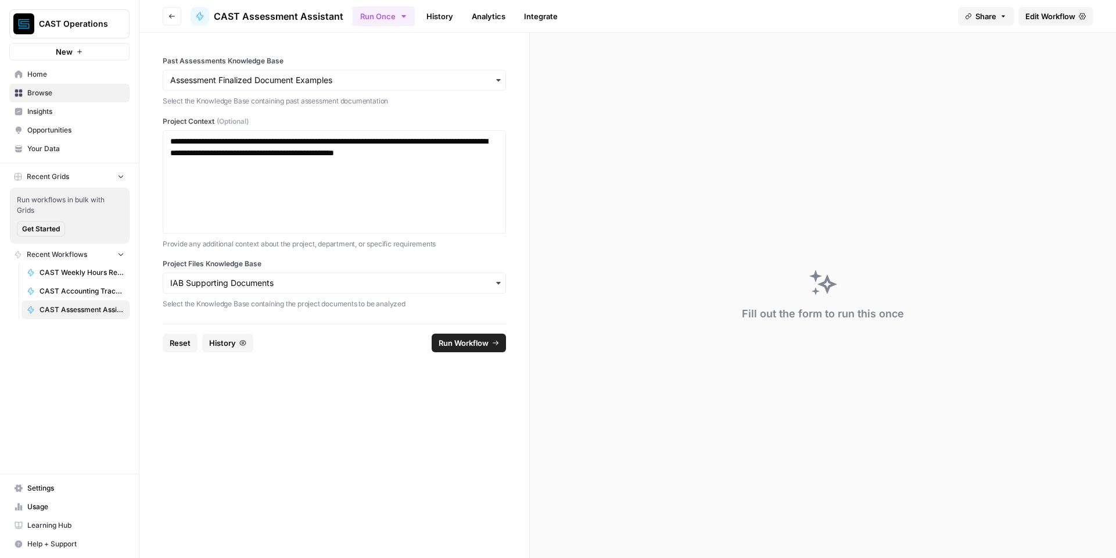
click at [477, 345] on span "Run Workflow" at bounding box center [464, 343] width 50 height 12
